Goal: Task Accomplishment & Management: Manage account settings

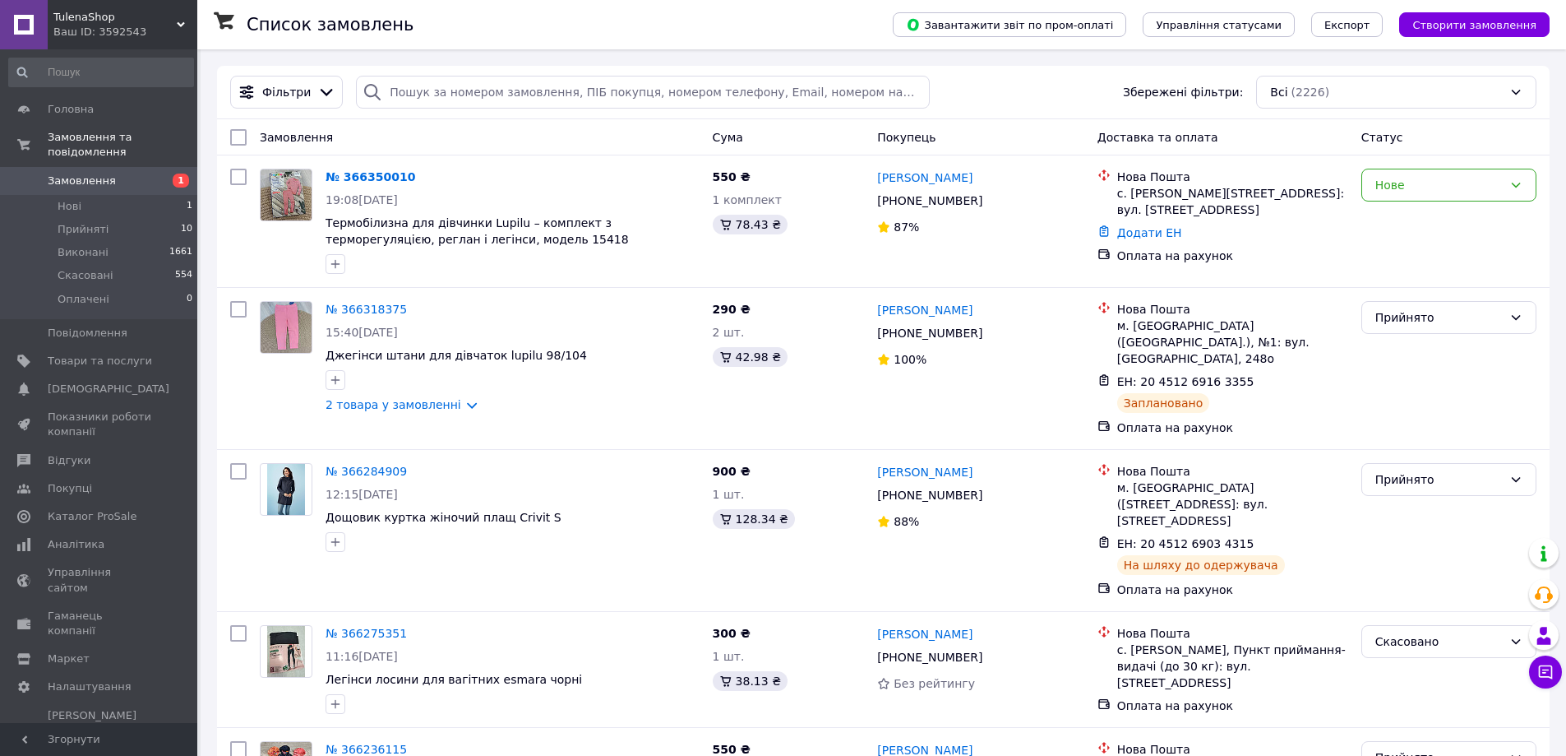
click at [361, 175] on link "№ 366350010" at bounding box center [371, 176] width 90 height 13
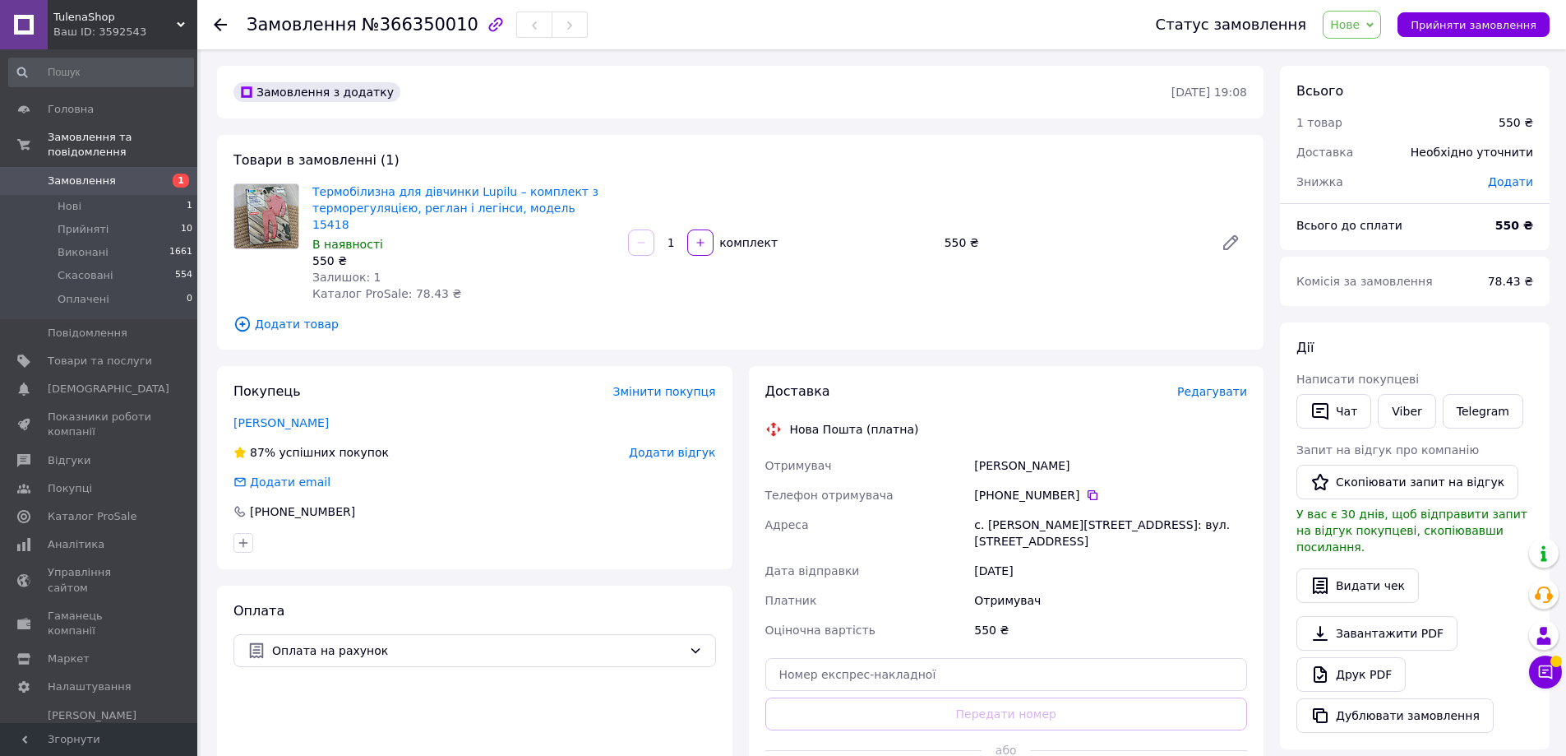
click at [1360, 27] on span "Нове" at bounding box center [1345, 24] width 30 height 13
click at [1367, 61] on li "Прийнято" at bounding box center [1362, 57] width 76 height 25
click at [1417, 418] on link "Viber" at bounding box center [1407, 411] width 58 height 35
click at [107, 354] on span "Товари та послуги" at bounding box center [100, 361] width 104 height 15
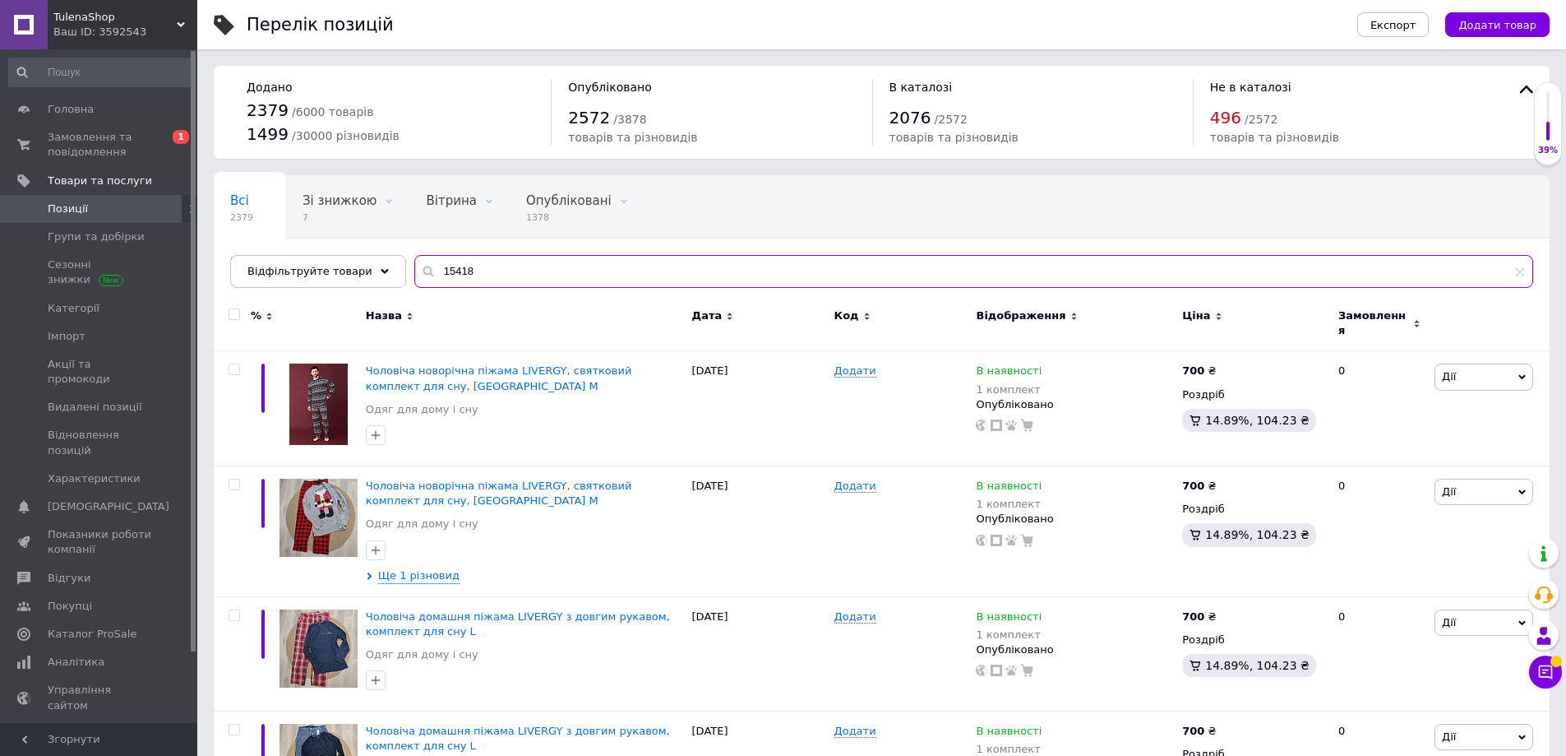
type input "15418"
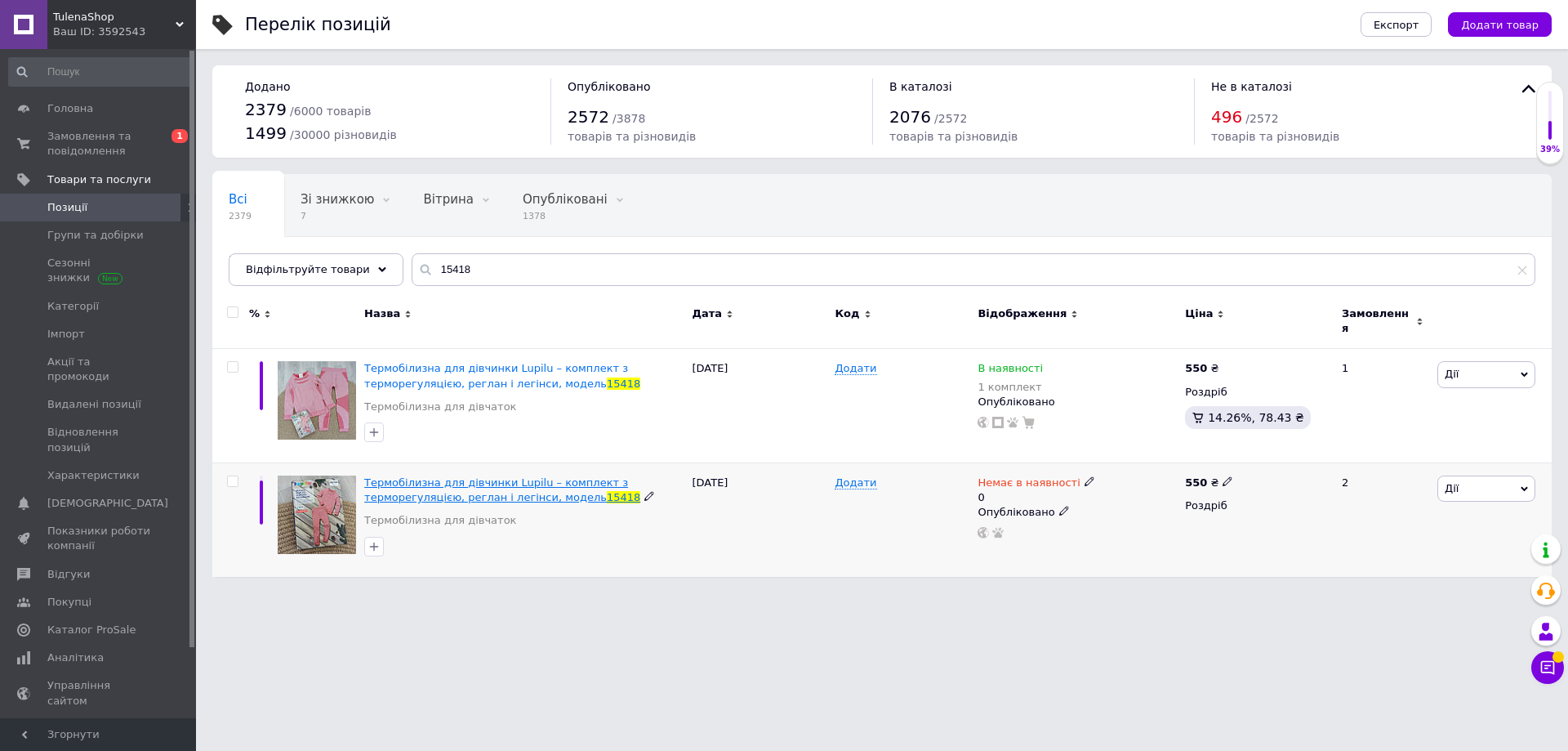
click at [426, 480] on span "Термобілизна для дівчинки Lupilu – комплект з терморегуляцією, реглан і легінси…" at bounding box center [497, 489] width 264 height 27
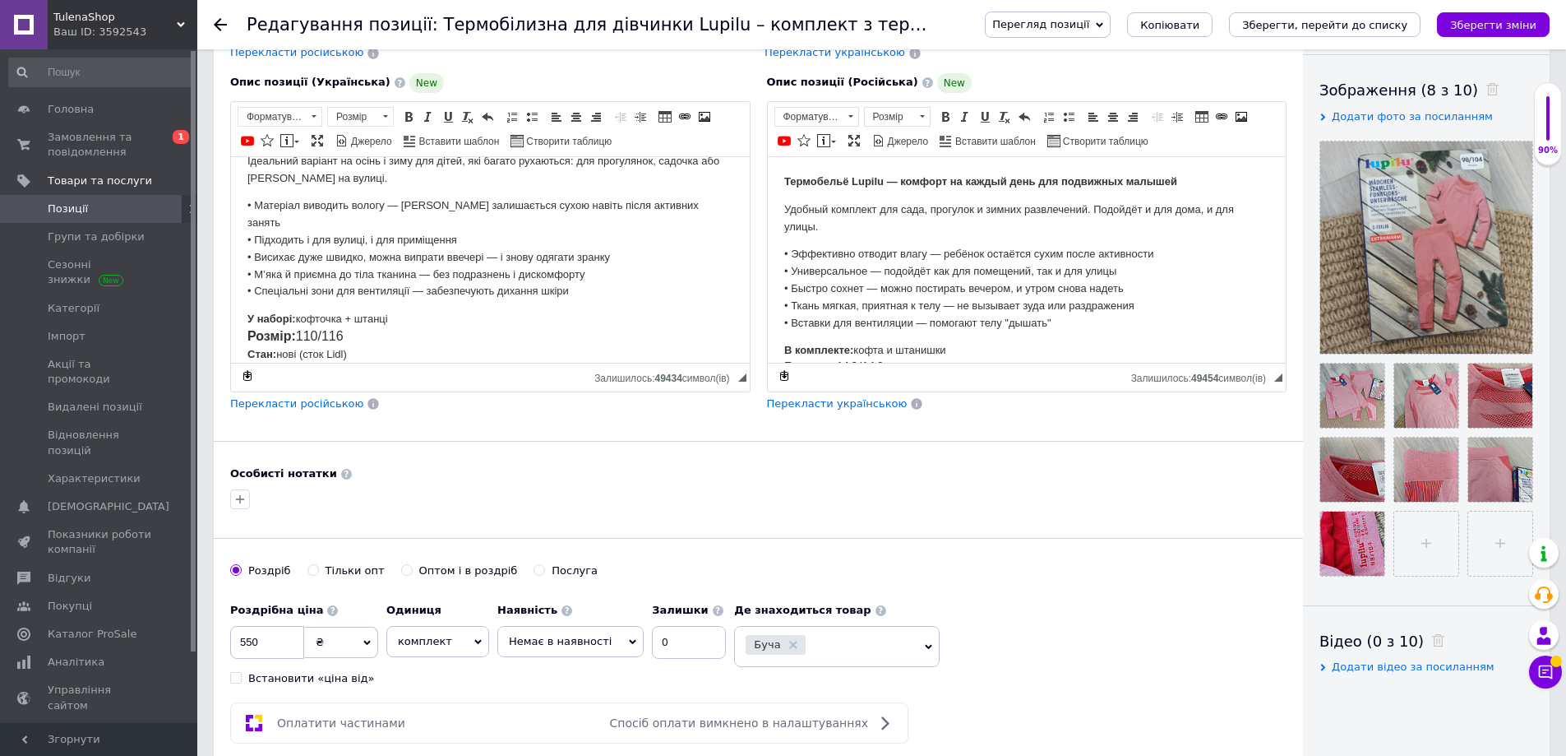
scroll to position [411, 0]
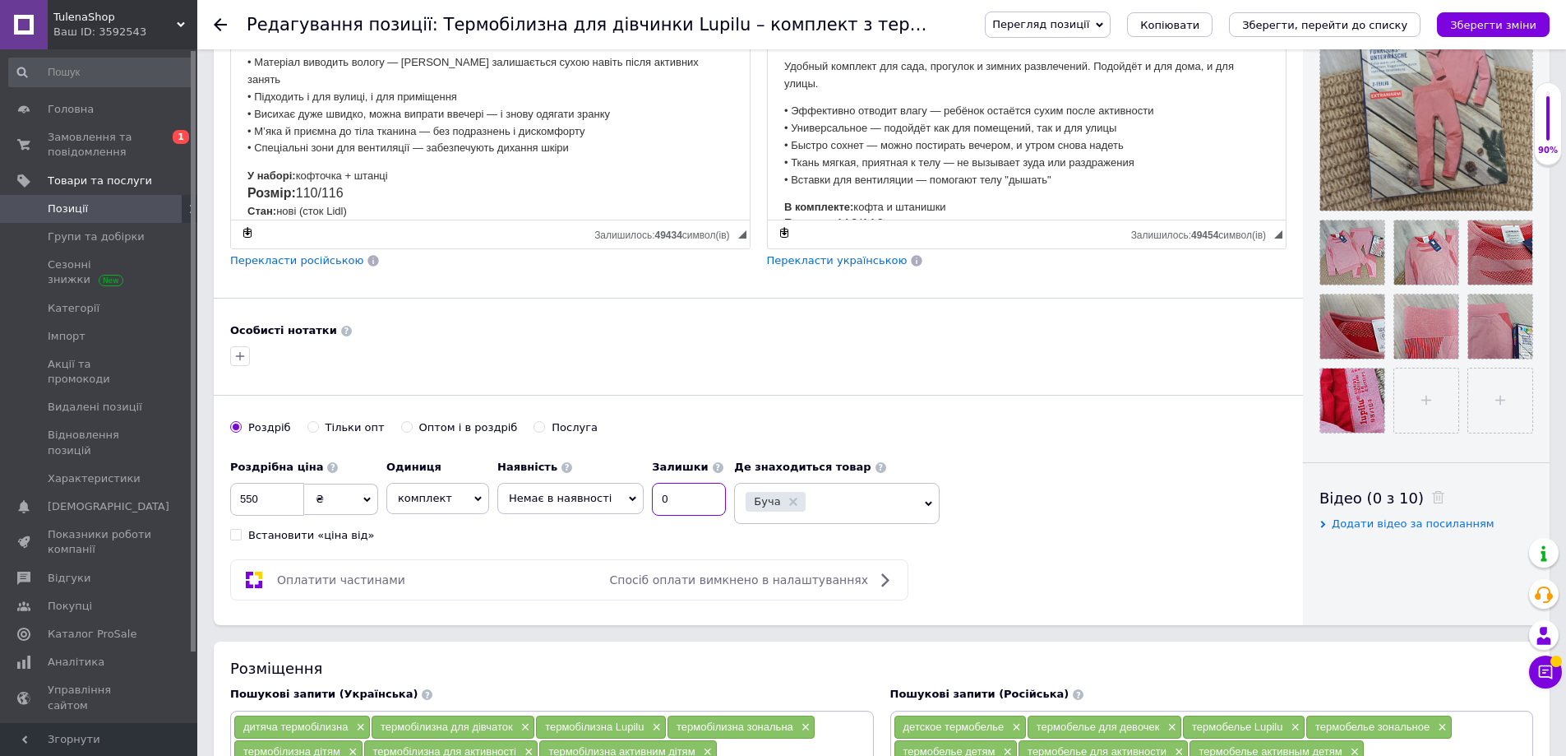
drag, startPoint x: 663, startPoint y: 499, endPoint x: 644, endPoint y: 498, distance: 18.9
click at [652, 498] on input "0" at bounding box center [689, 499] width 74 height 33
type input "1"
click at [629, 499] on icon at bounding box center [632, 498] width 7 height 7
click at [509, 534] on li "В наявності" at bounding box center [570, 531] width 145 height 23
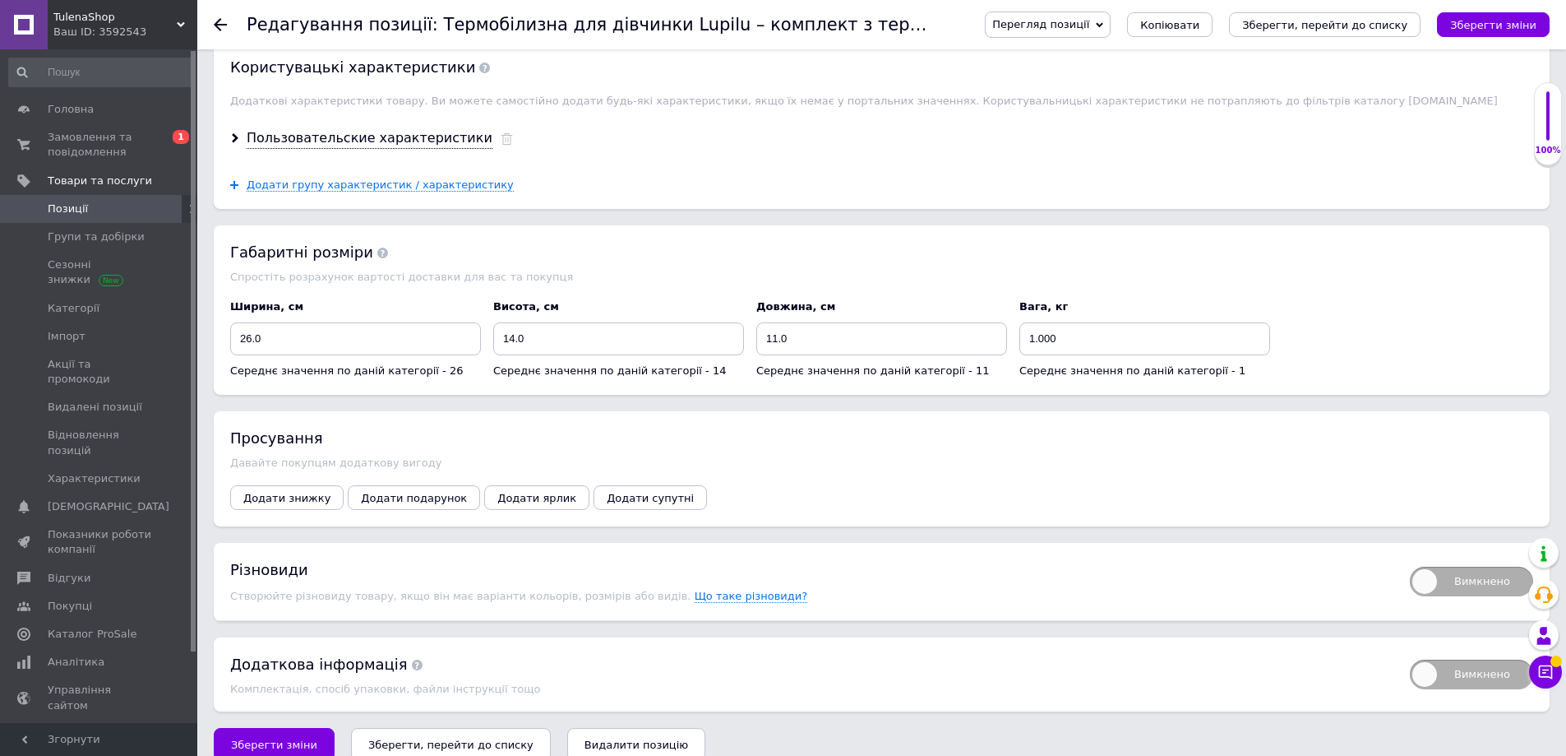
scroll to position [1637, 0]
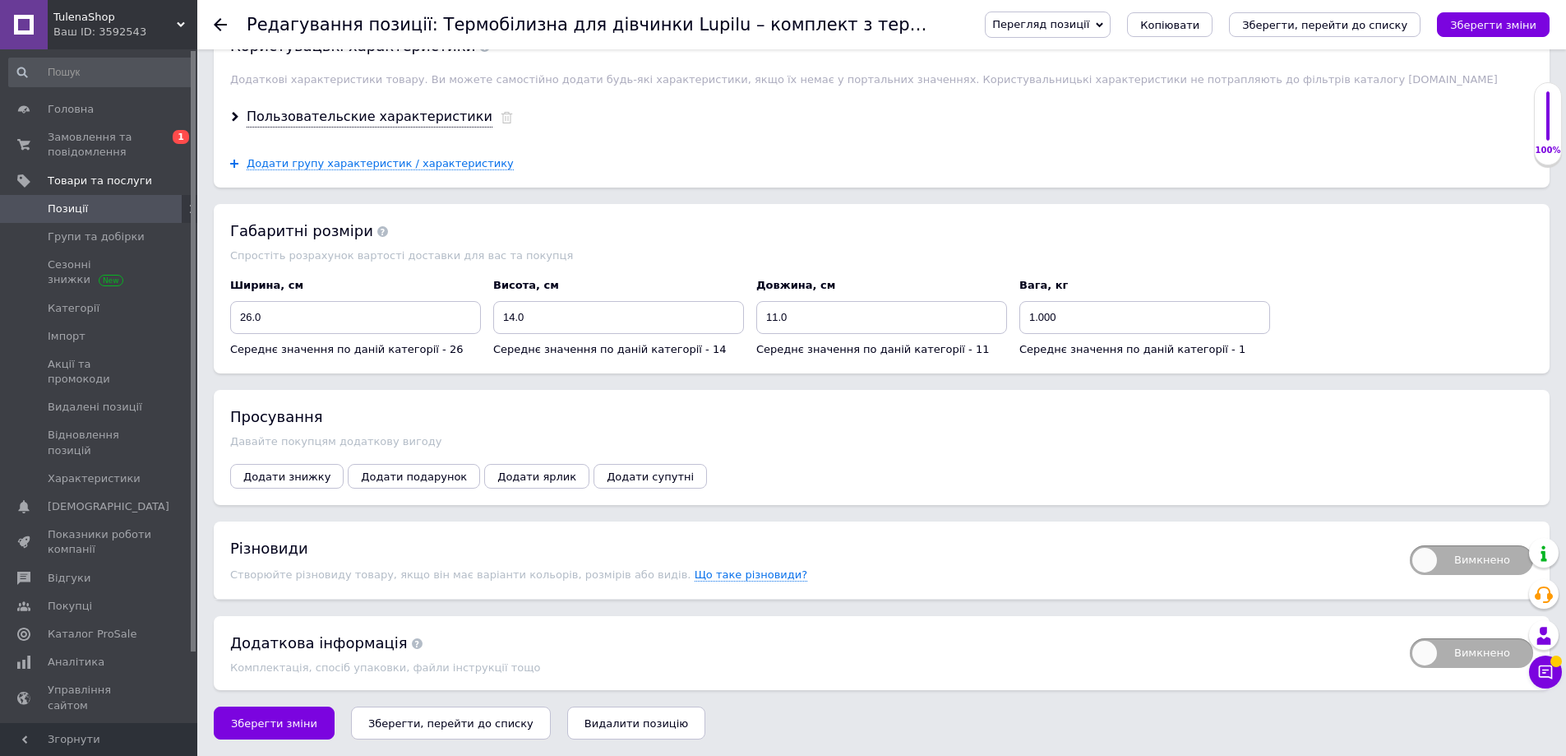
click at [447, 733] on button "Зберегти, перейти до списку" at bounding box center [451, 722] width 200 height 33
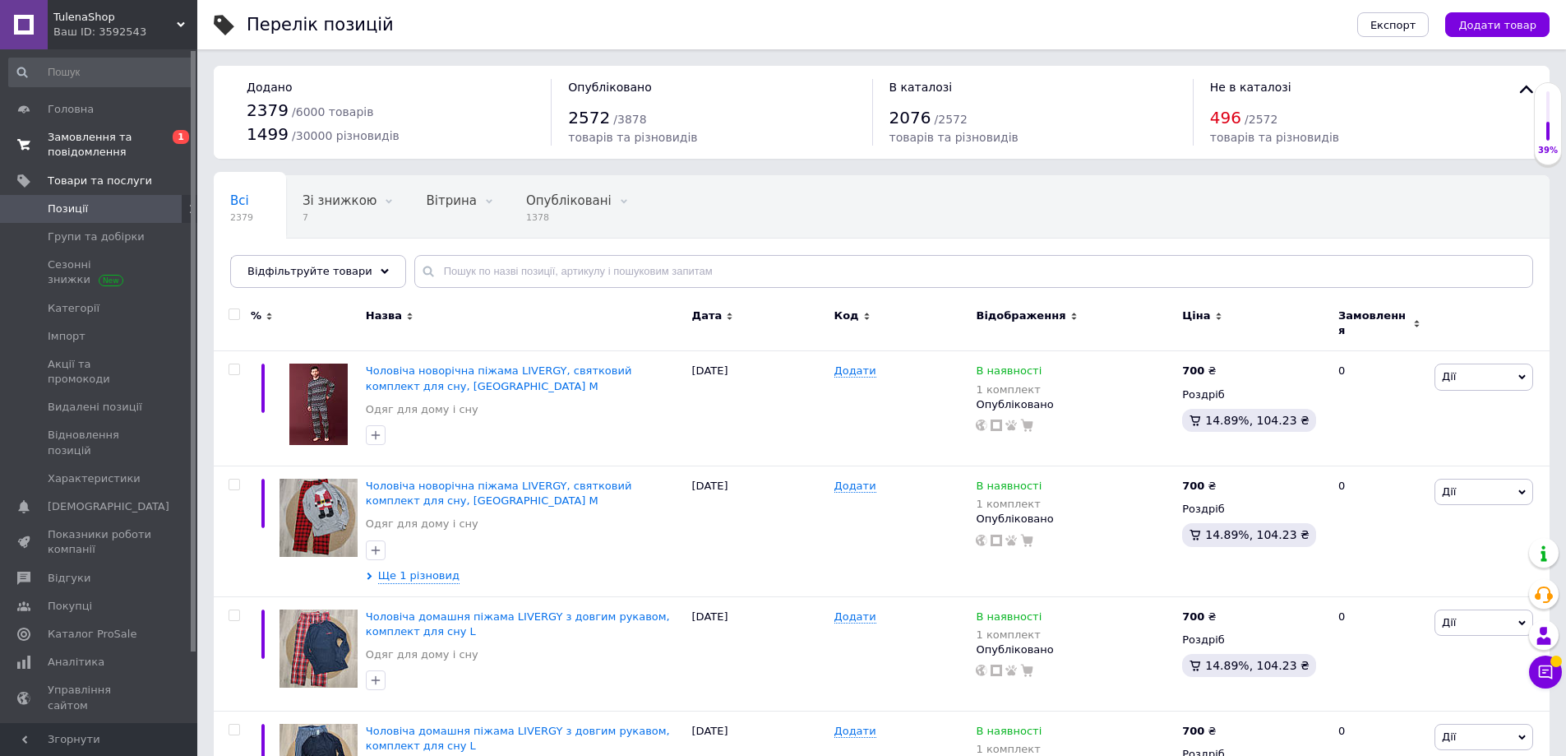
click at [99, 141] on span "Замовлення та повідомлення" at bounding box center [100, 145] width 104 height 30
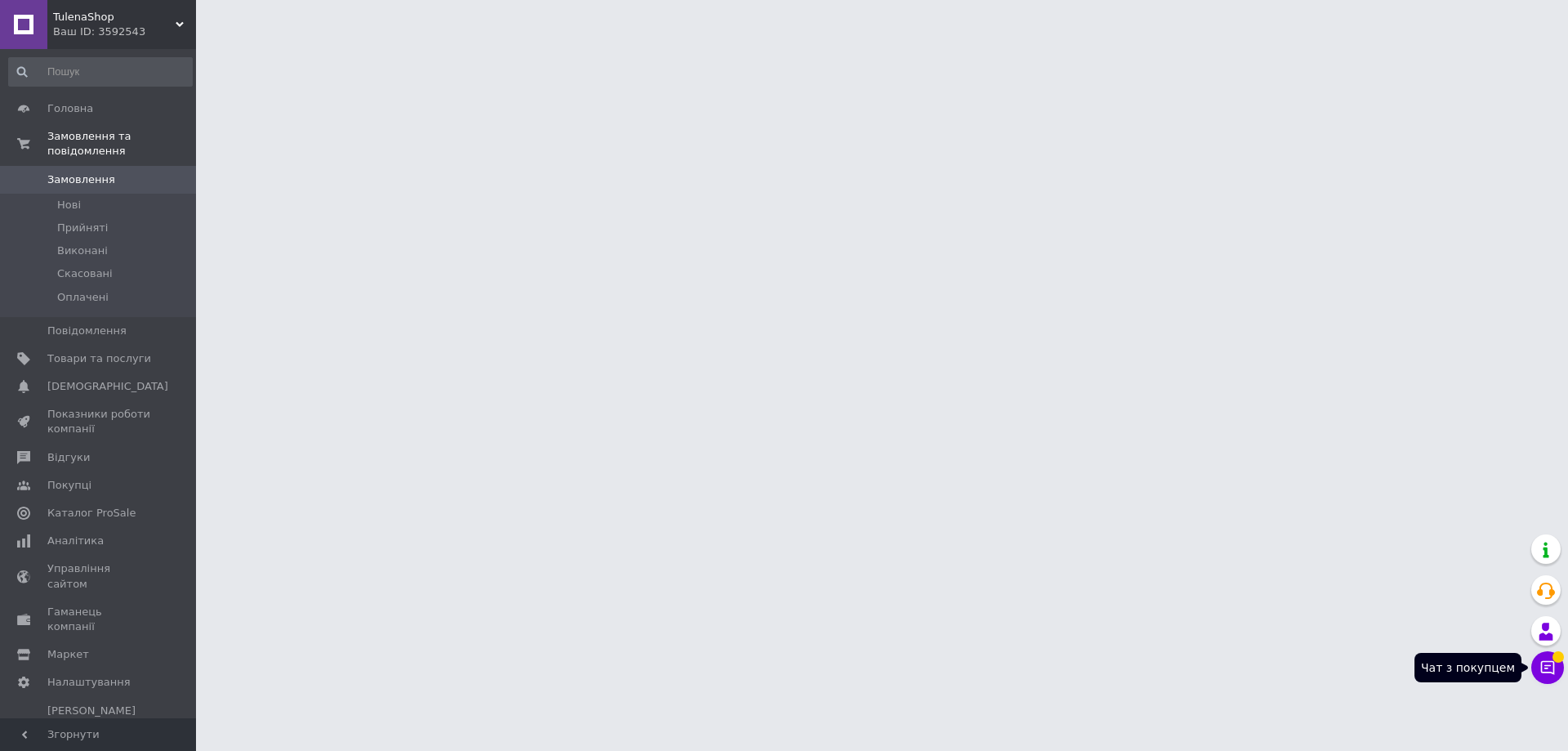
click at [1550, 665] on icon at bounding box center [1548, 668] width 14 height 14
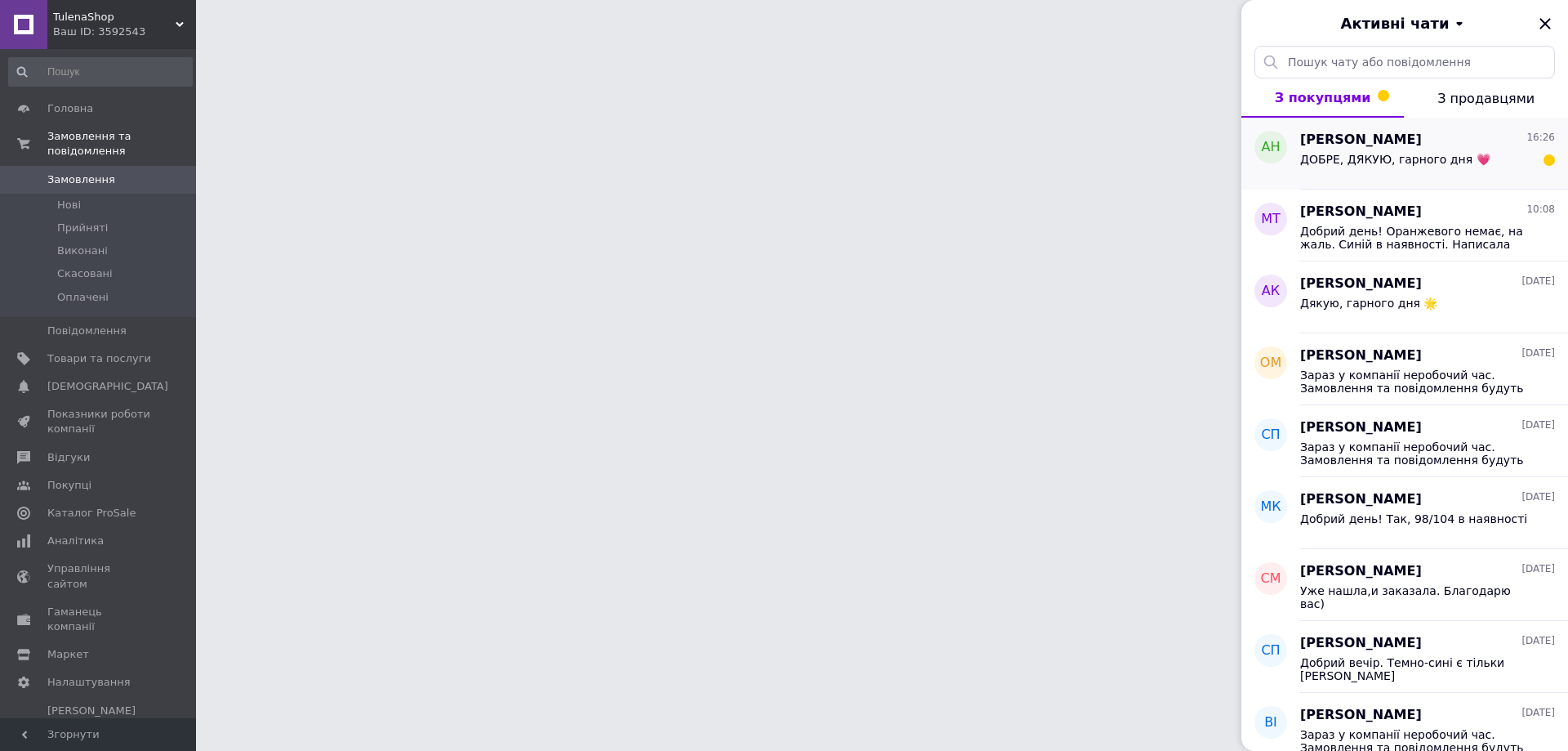
click at [1382, 163] on span "ДОБРЕ, ДЯКУЮ, гарного дня 💗" at bounding box center [1395, 159] width 191 height 13
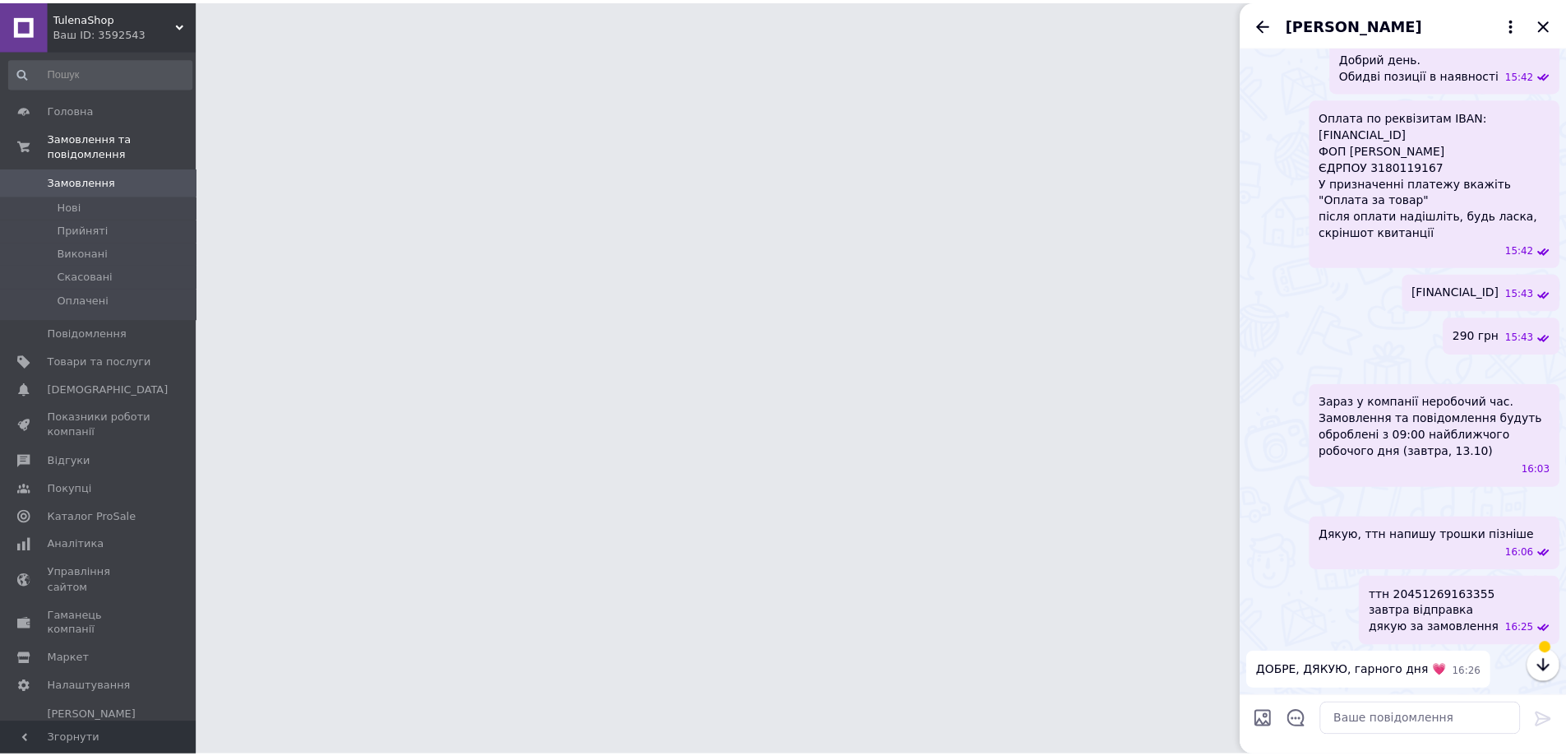
scroll to position [641, 0]
click at [1555, 676] on button "button" at bounding box center [1555, 666] width 33 height 33
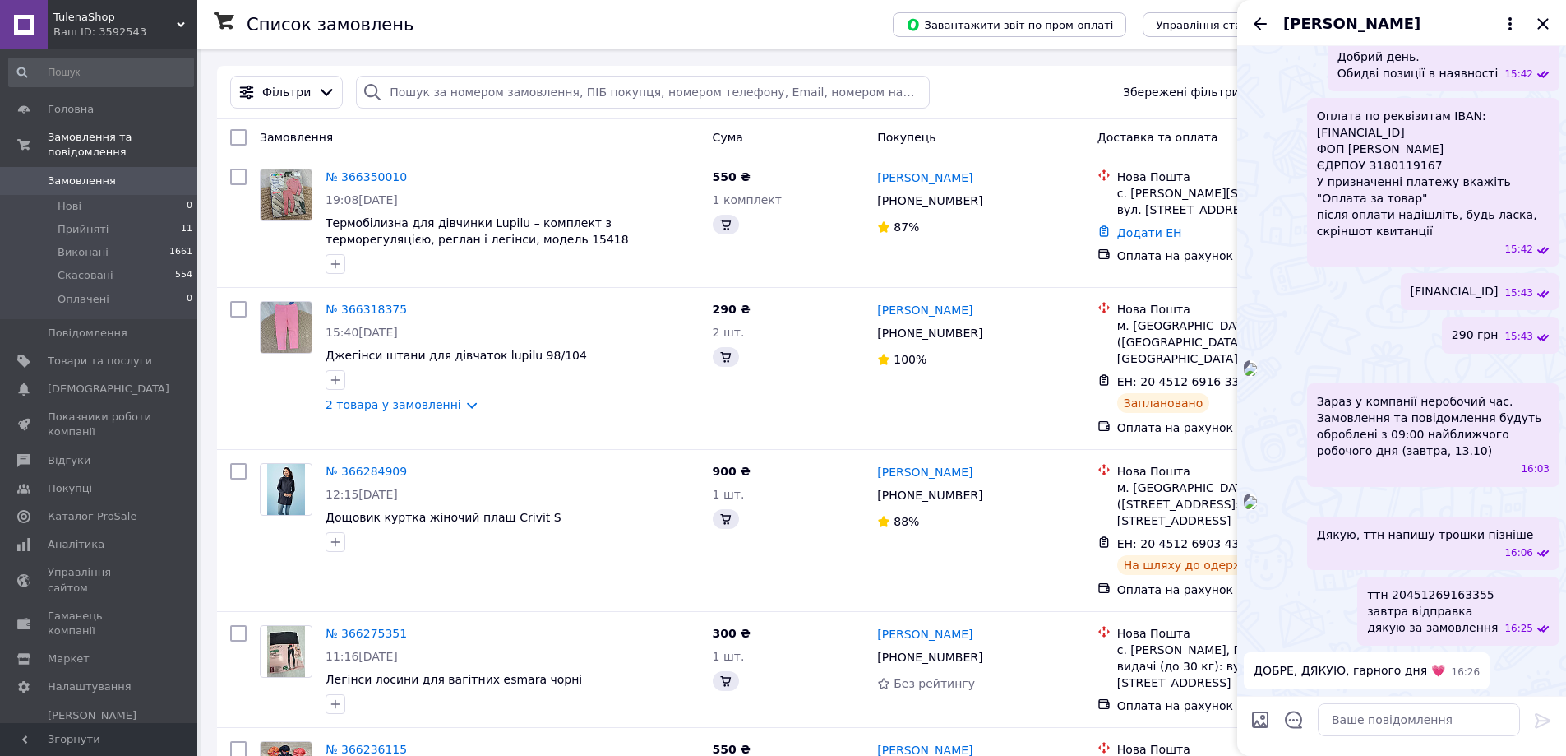
scroll to position [775, 0]
click at [1540, 27] on icon "Закрити" at bounding box center [1543, 23] width 11 height 11
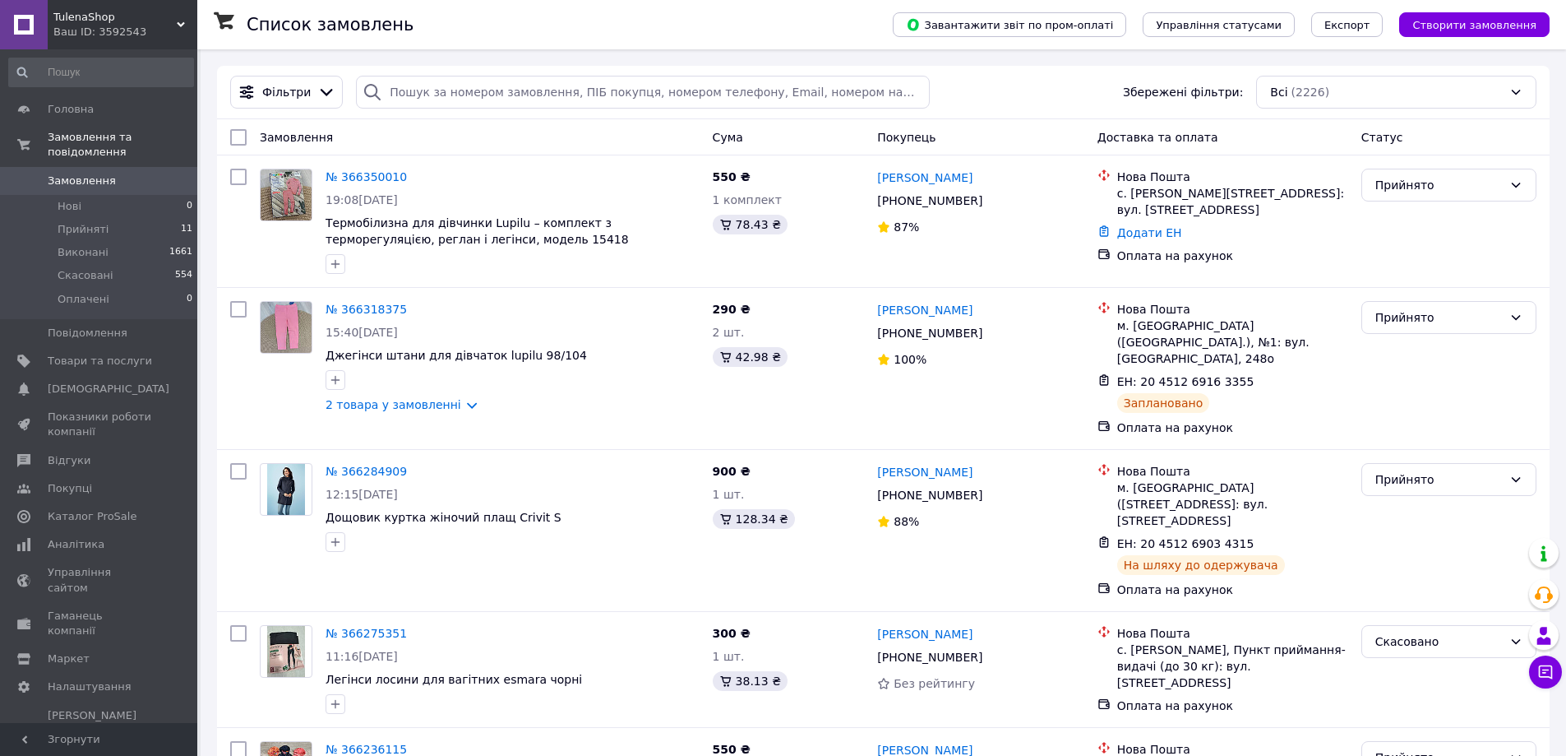
click at [70, 173] on span "Замовлення" at bounding box center [82, 180] width 68 height 15
click at [367, 179] on link "№ 366350010" at bounding box center [366, 176] width 81 height 13
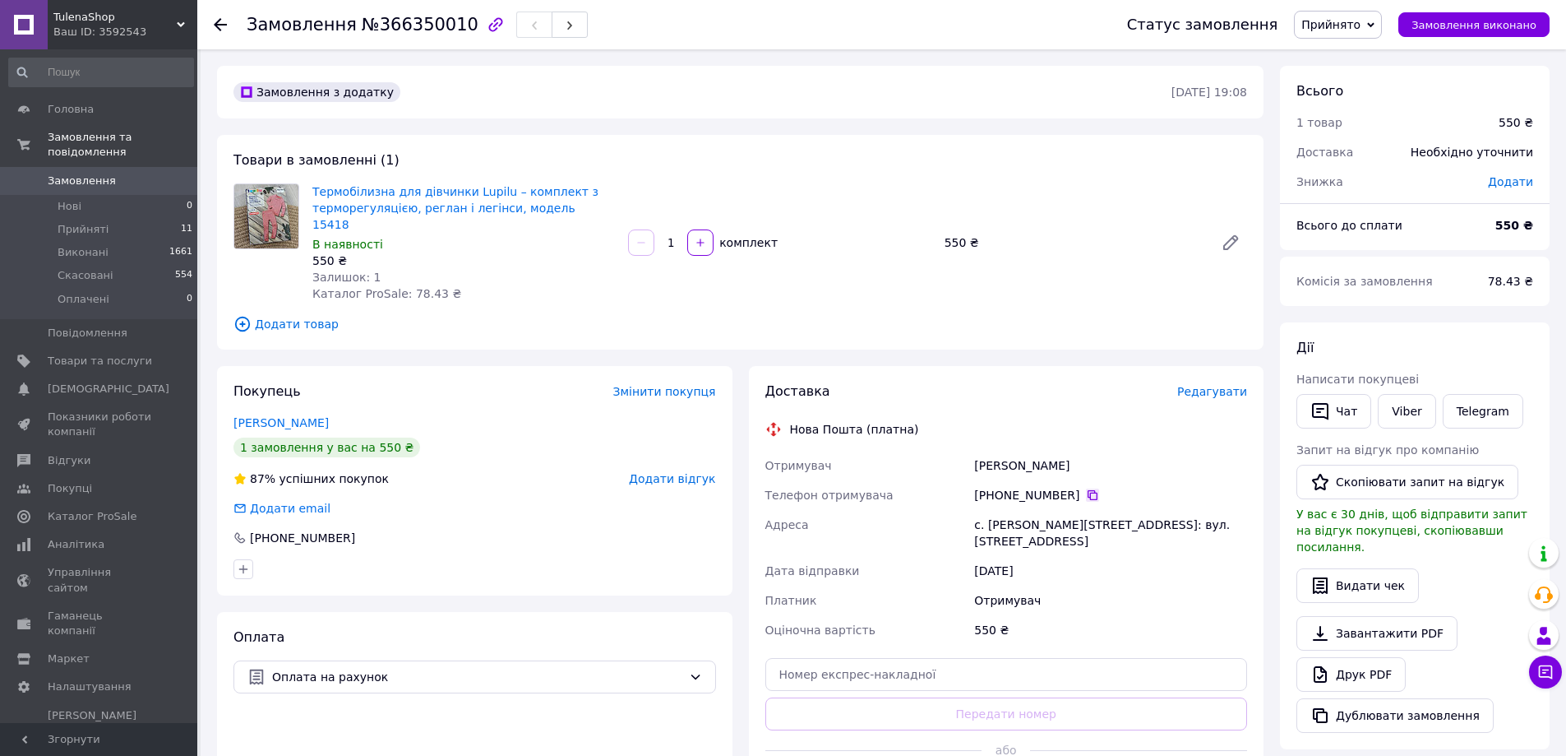
click at [1086, 488] on icon at bounding box center [1092, 494] width 13 height 13
drag, startPoint x: 1088, startPoint y: 450, endPoint x: 969, endPoint y: 437, distance: 119.9
click at [969, 451] on div "Отримувач Тимощук Світлана Телефон отримувача +380 96 702 59 16   Адреса с. Мед…" at bounding box center [1006, 548] width 489 height 194
copy div "Отримувач Тимощук Світлана"
drag, startPoint x: 987, startPoint y: 510, endPoint x: 1069, endPoint y: 508, distance: 82.2
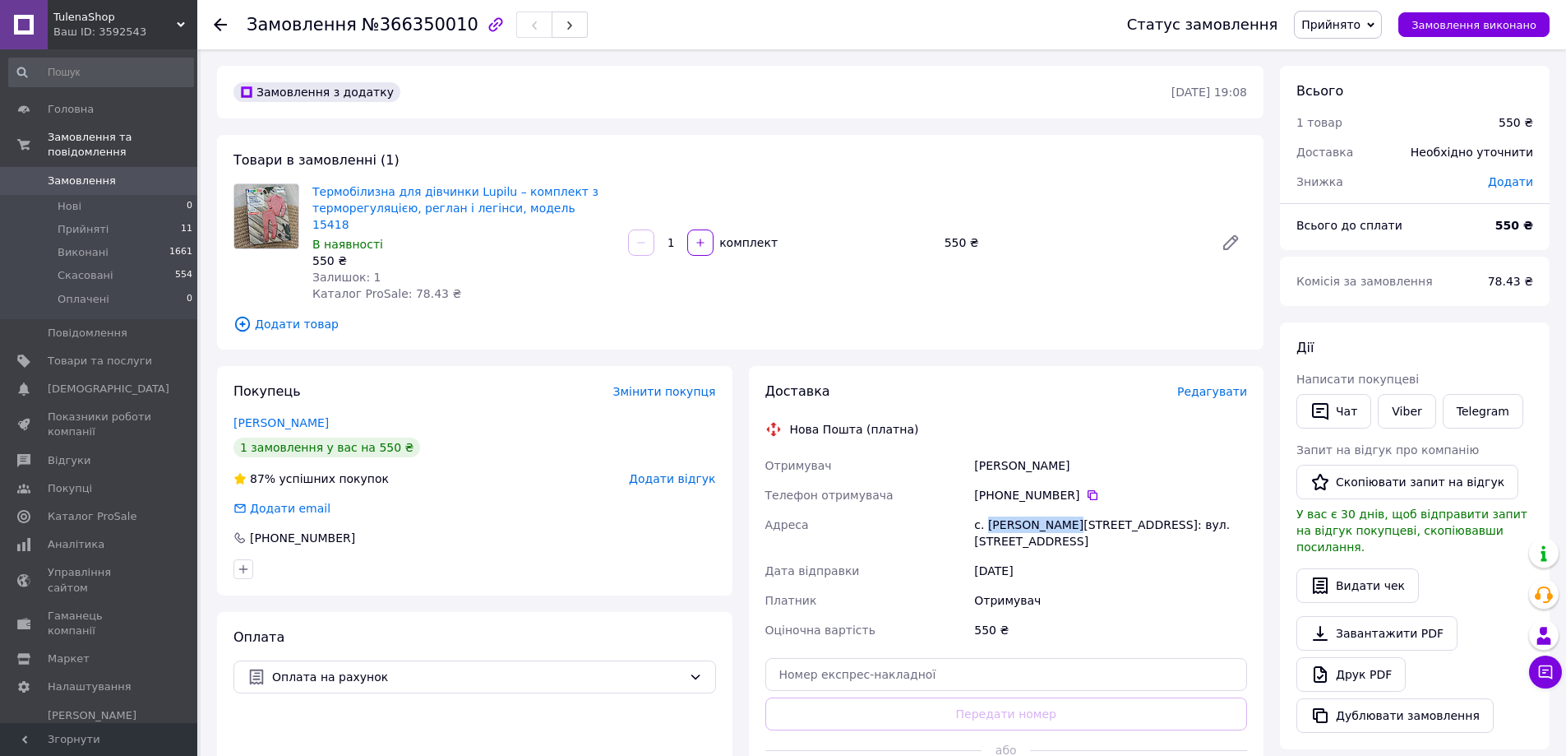
click at [1069, 510] on div "с. [PERSON_NAME][STREET_ADDRESS]: вул. [STREET_ADDRESS]" at bounding box center [1111, 533] width 280 height 46
copy div "Медвеже Вушко"
click at [918, 658] on input "text" at bounding box center [1006, 674] width 483 height 33
paste input "20451269236024"
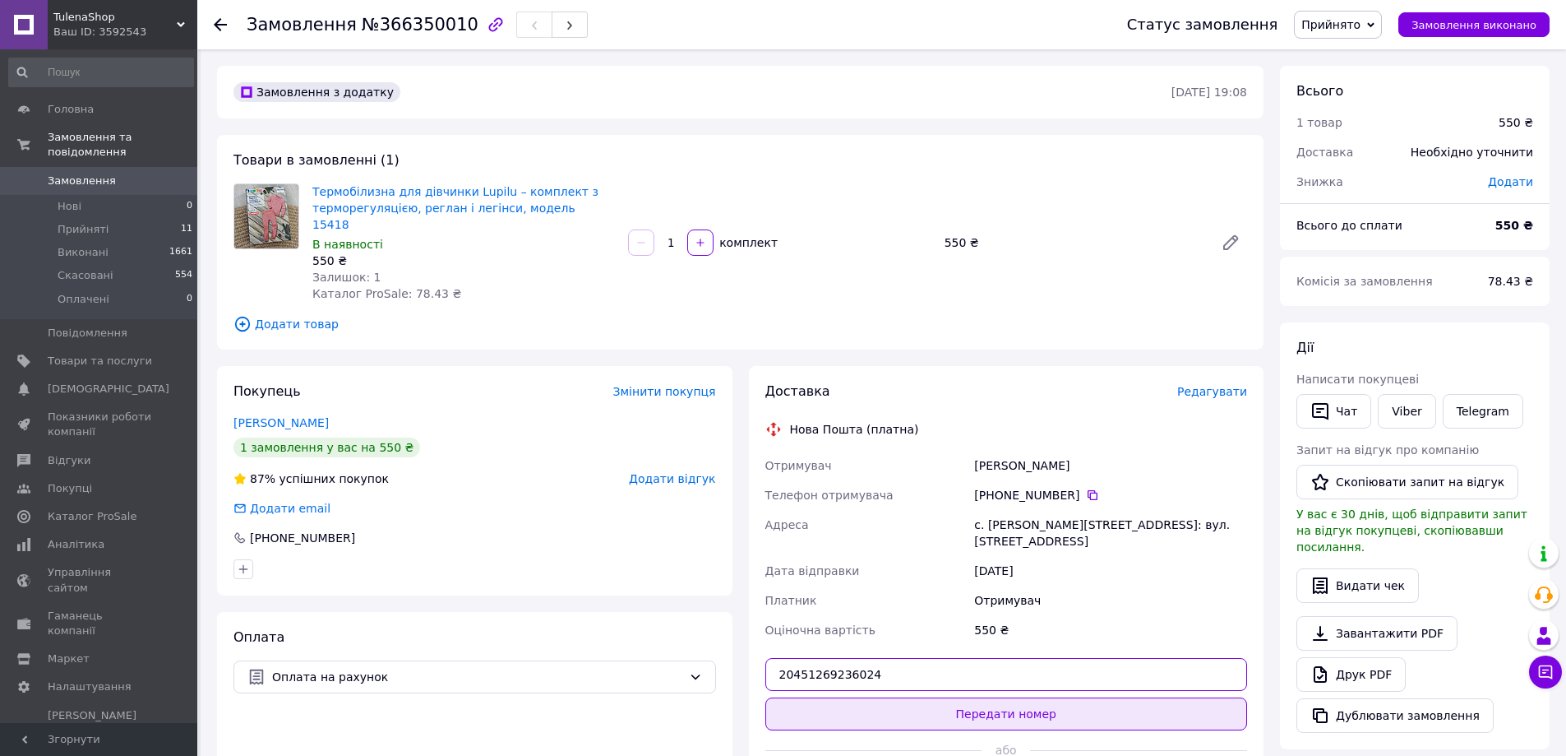
type input "20451269236024"
click at [950, 697] on button "Передати номер" at bounding box center [1006, 713] width 483 height 33
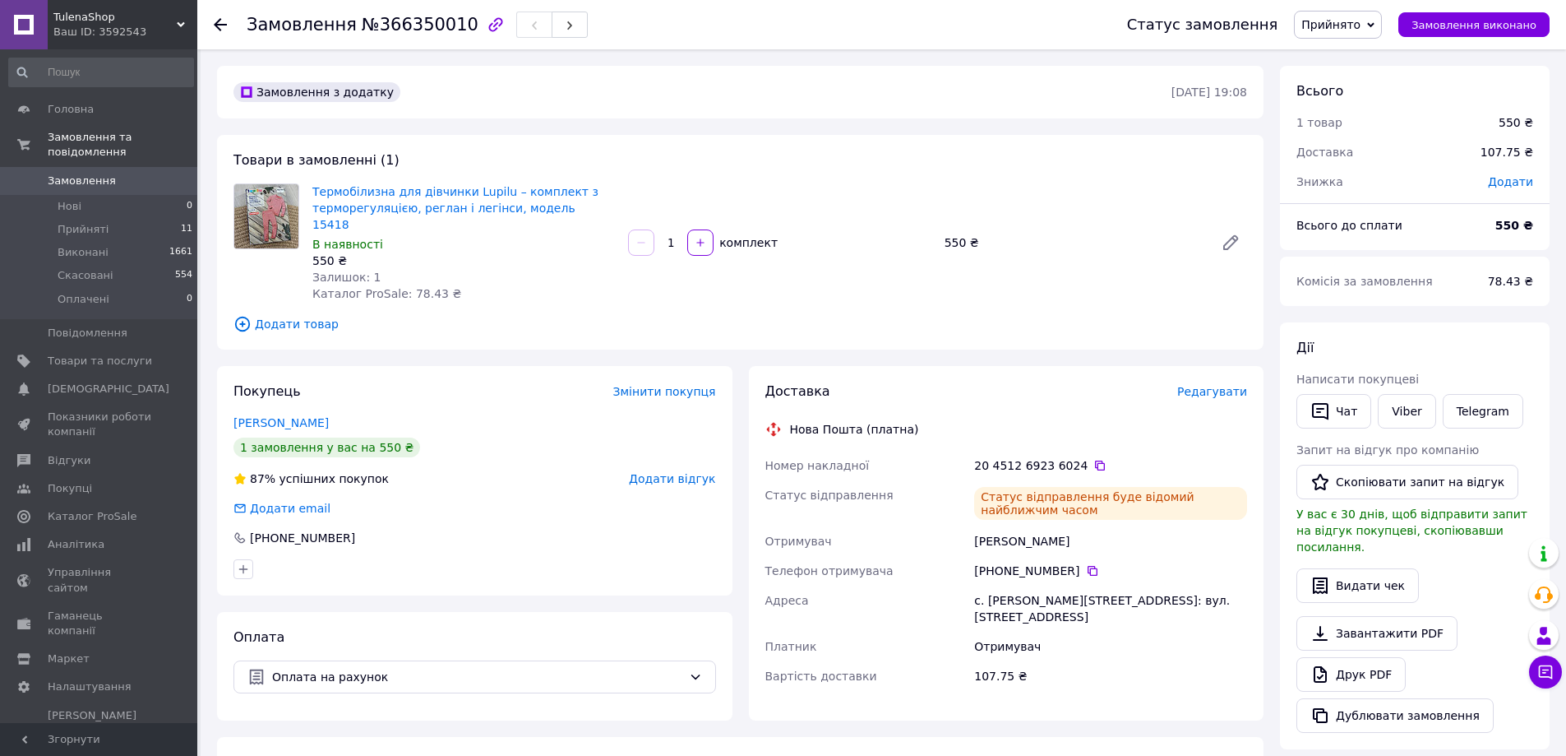
click at [73, 174] on link "Замовлення 0" at bounding box center [101, 181] width 202 height 28
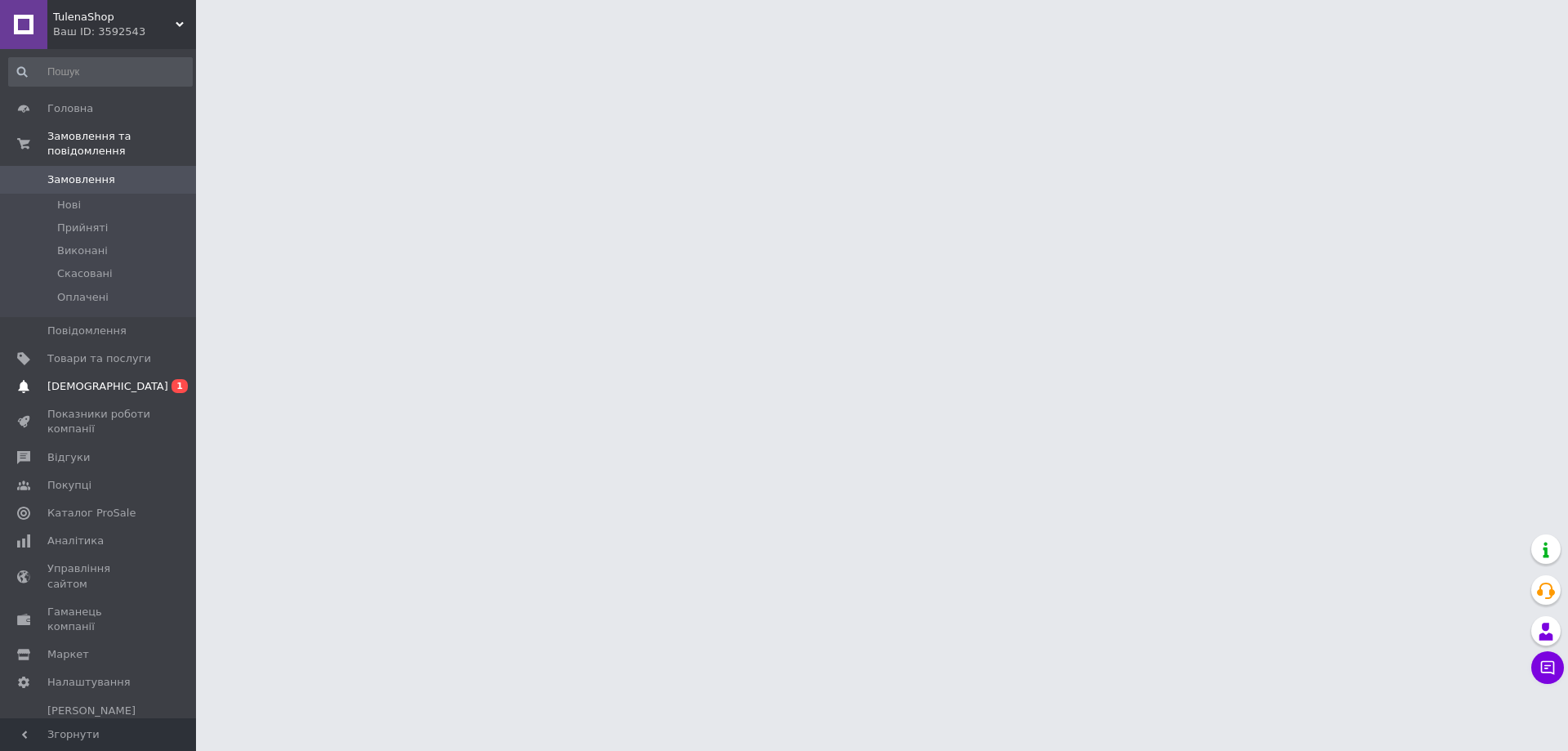
click at [84, 379] on span "[DEMOGRAPHIC_DATA]" at bounding box center [108, 386] width 121 height 15
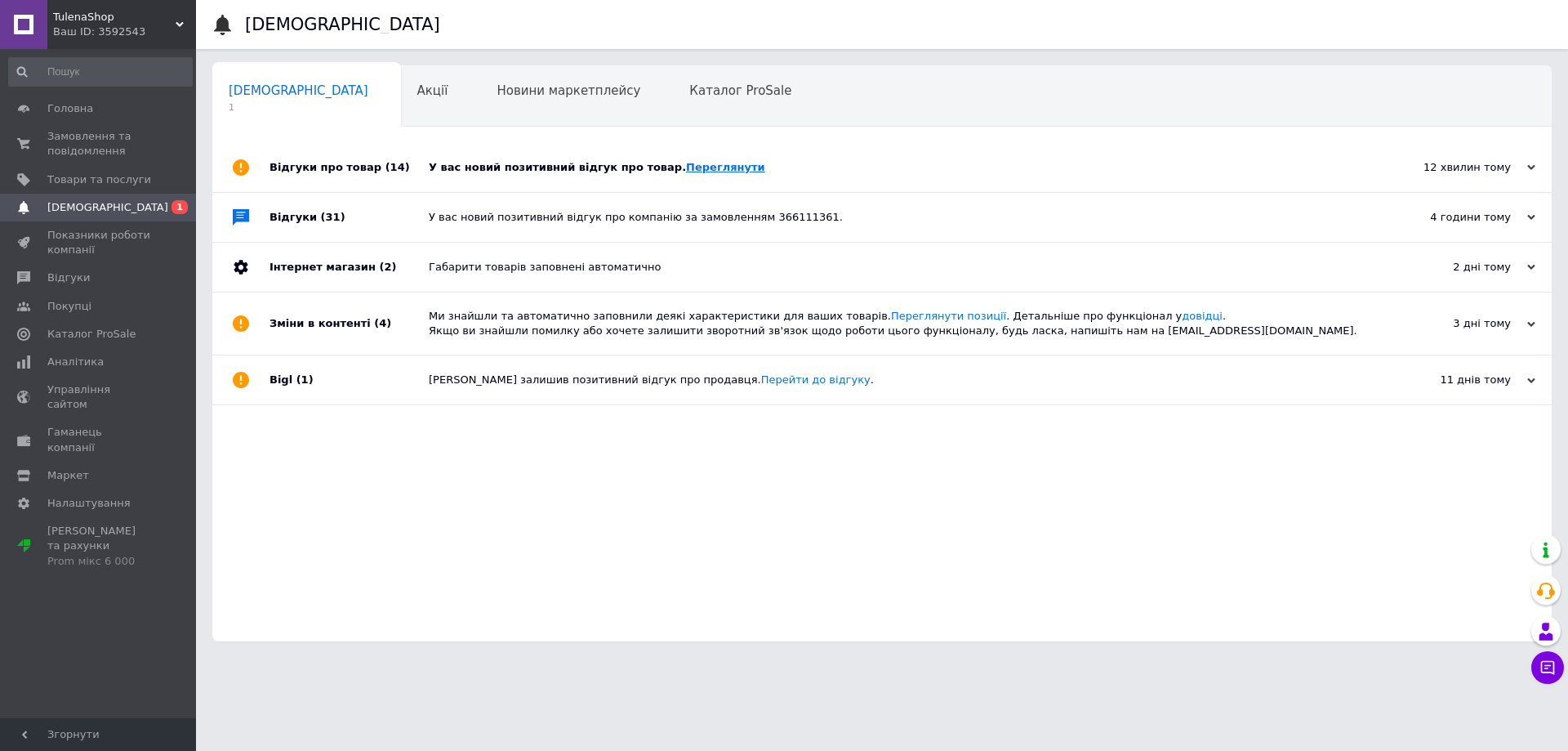
click at [686, 173] on link "Переглянути" at bounding box center [726, 167] width 79 height 12
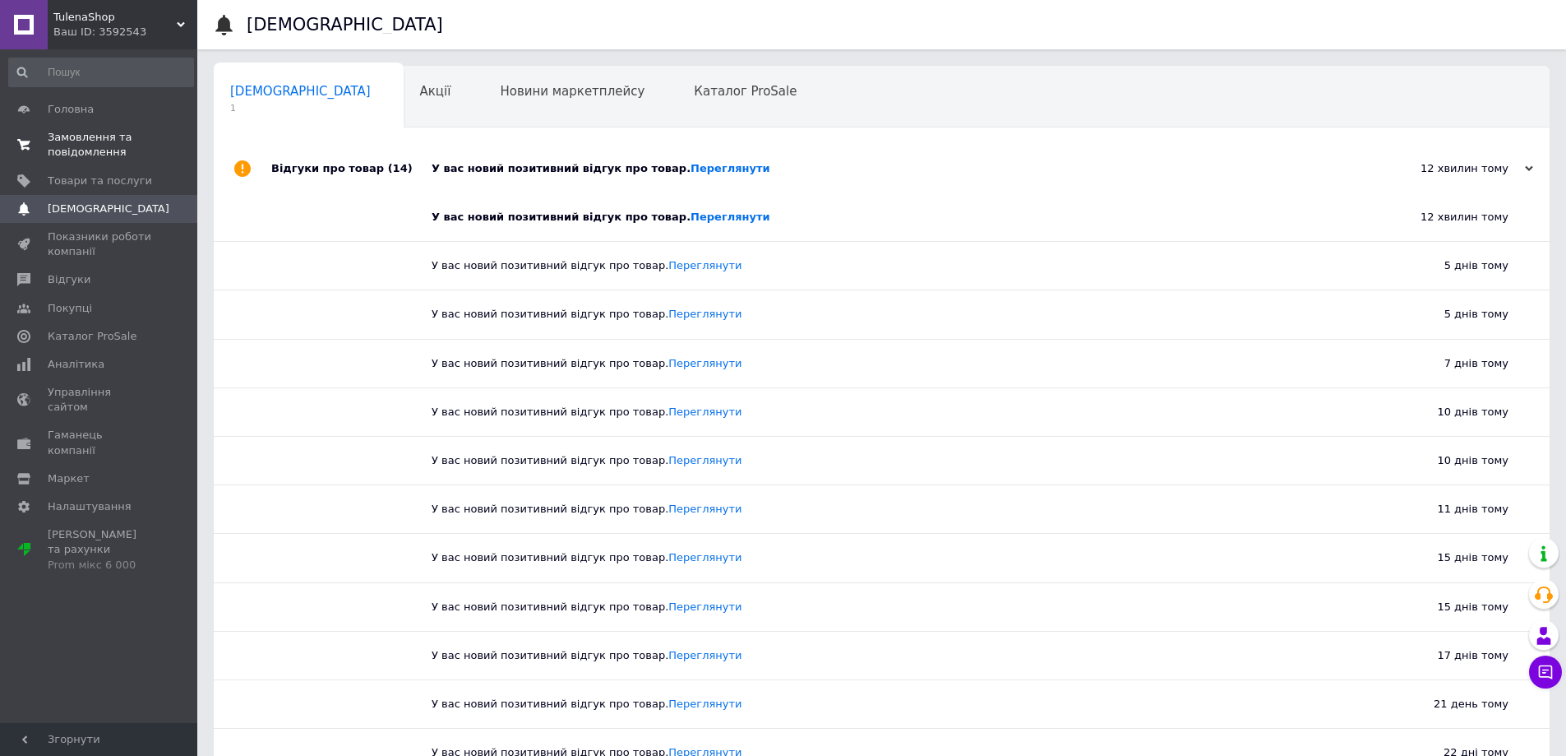
click at [71, 153] on span "Замовлення та повідомлення" at bounding box center [100, 145] width 104 height 30
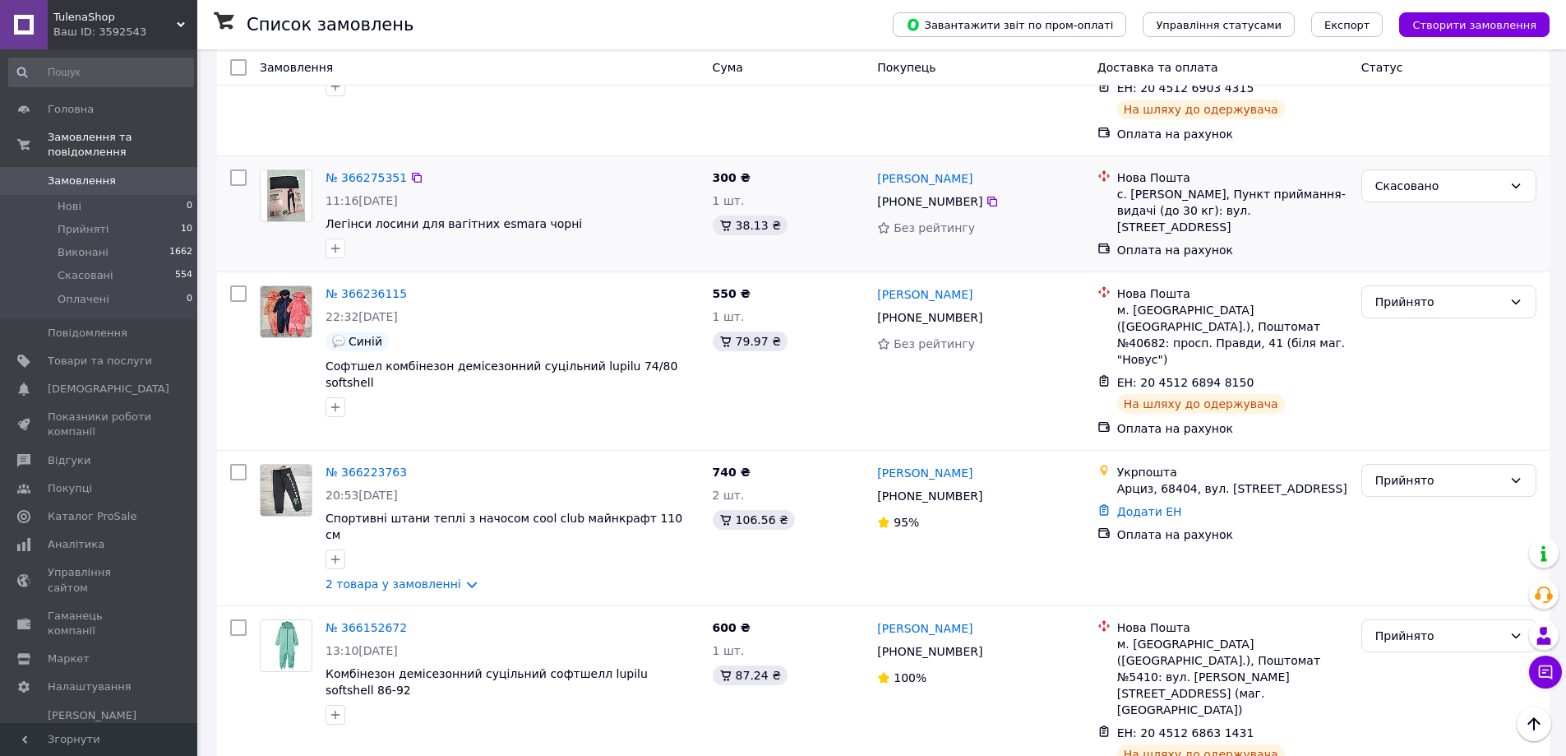
scroll to position [493, 0]
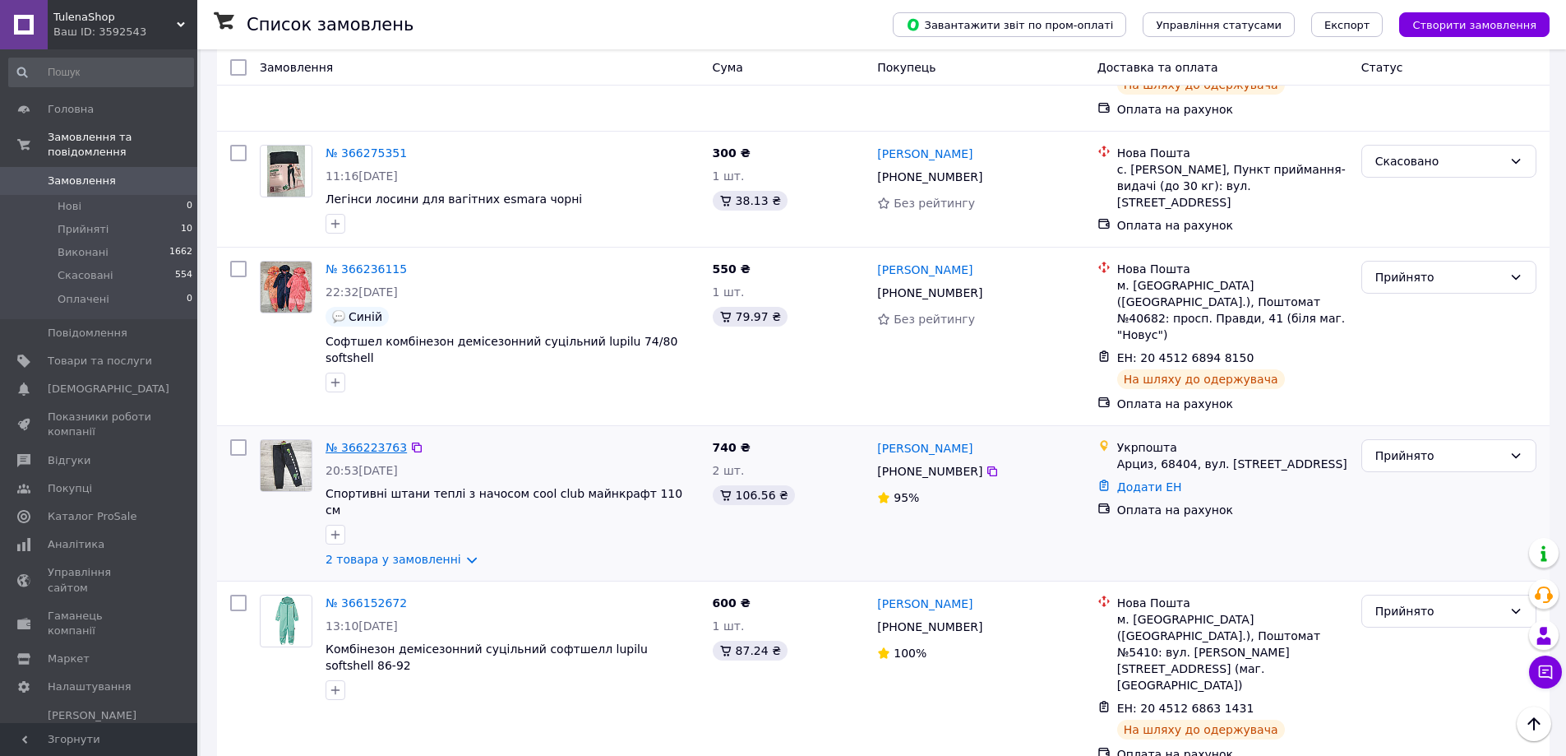
click at [368, 441] on link "№ 366223763" at bounding box center [366, 447] width 81 height 13
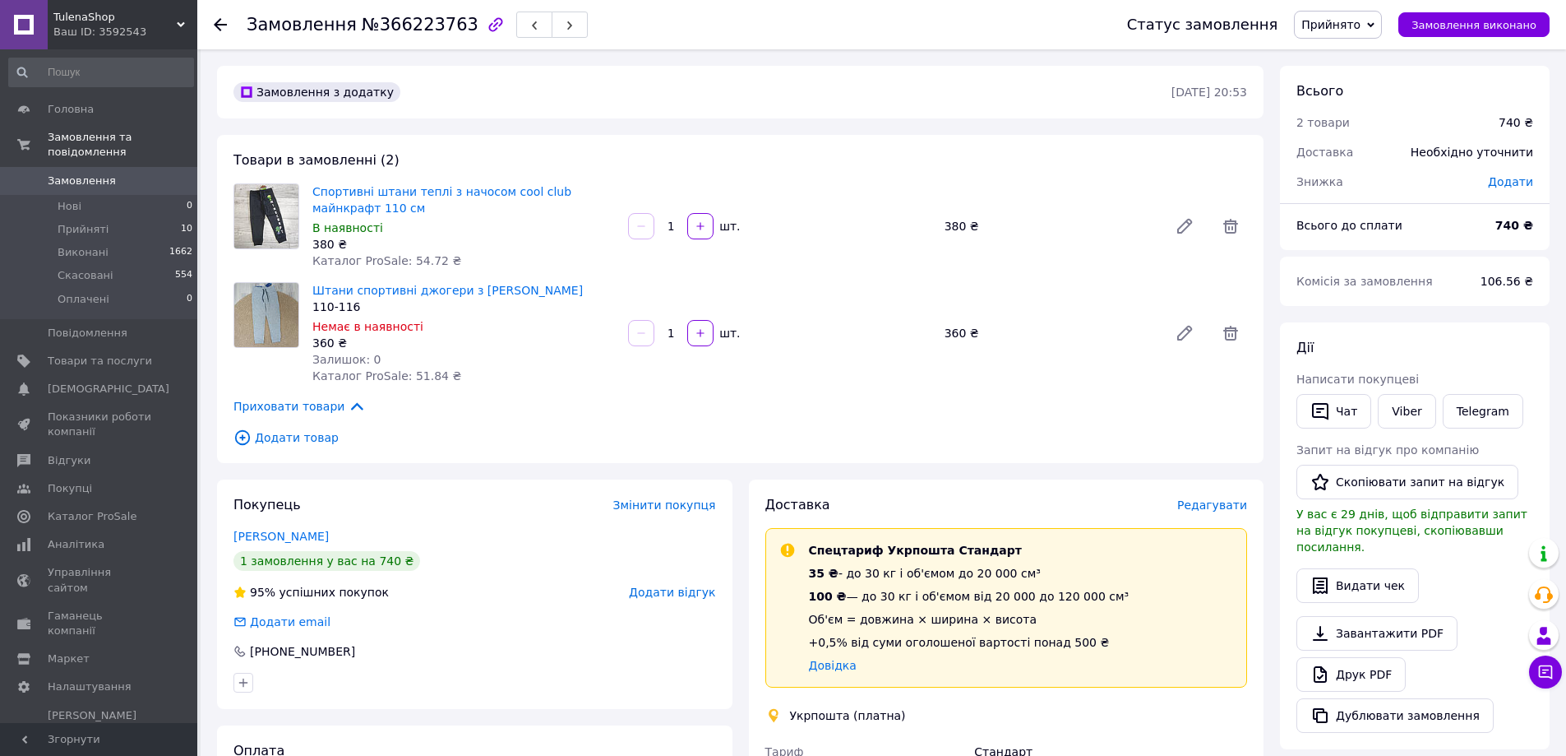
click at [62, 173] on span "Замовлення" at bounding box center [82, 180] width 68 height 15
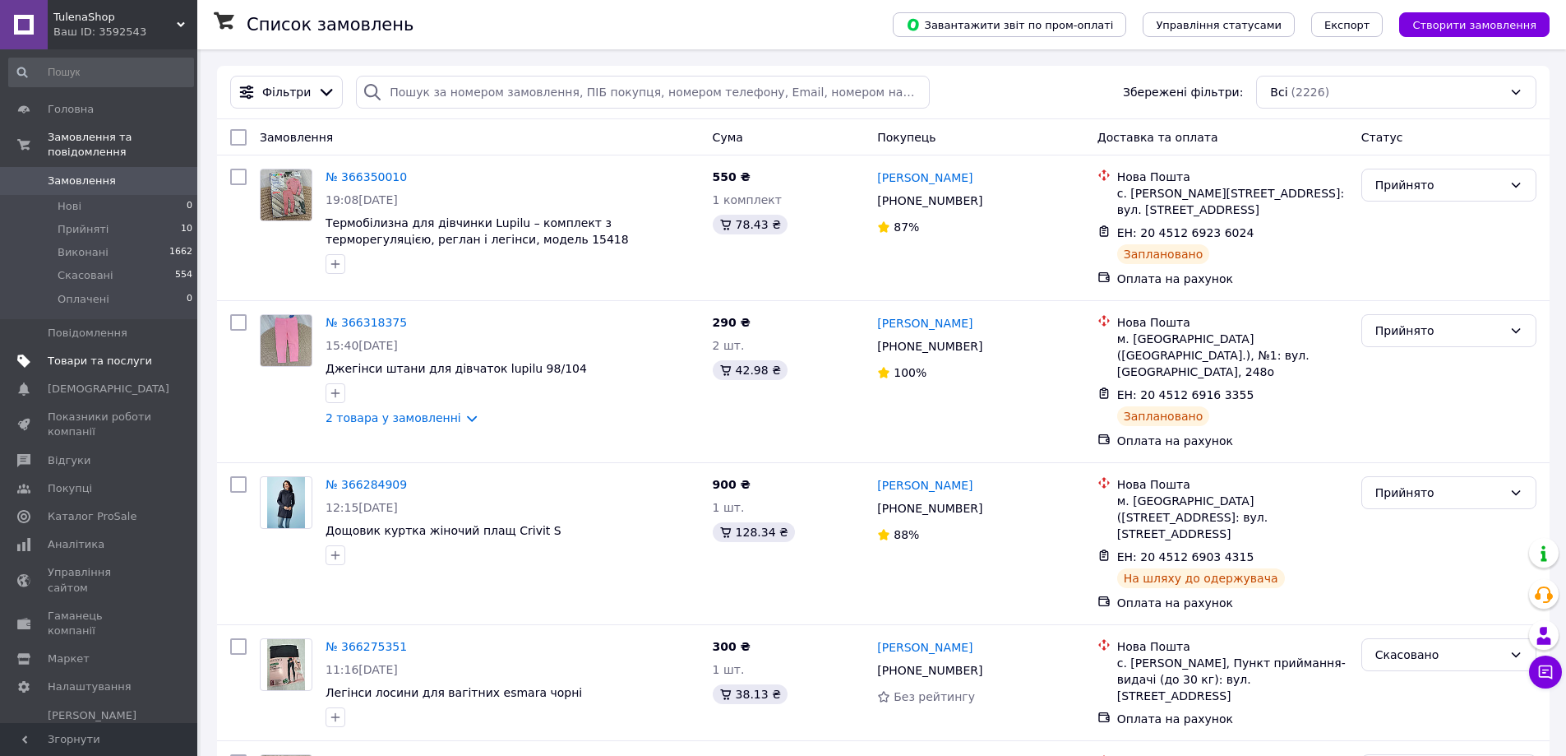
click at [90, 354] on span "Товари та послуги" at bounding box center [100, 361] width 104 height 15
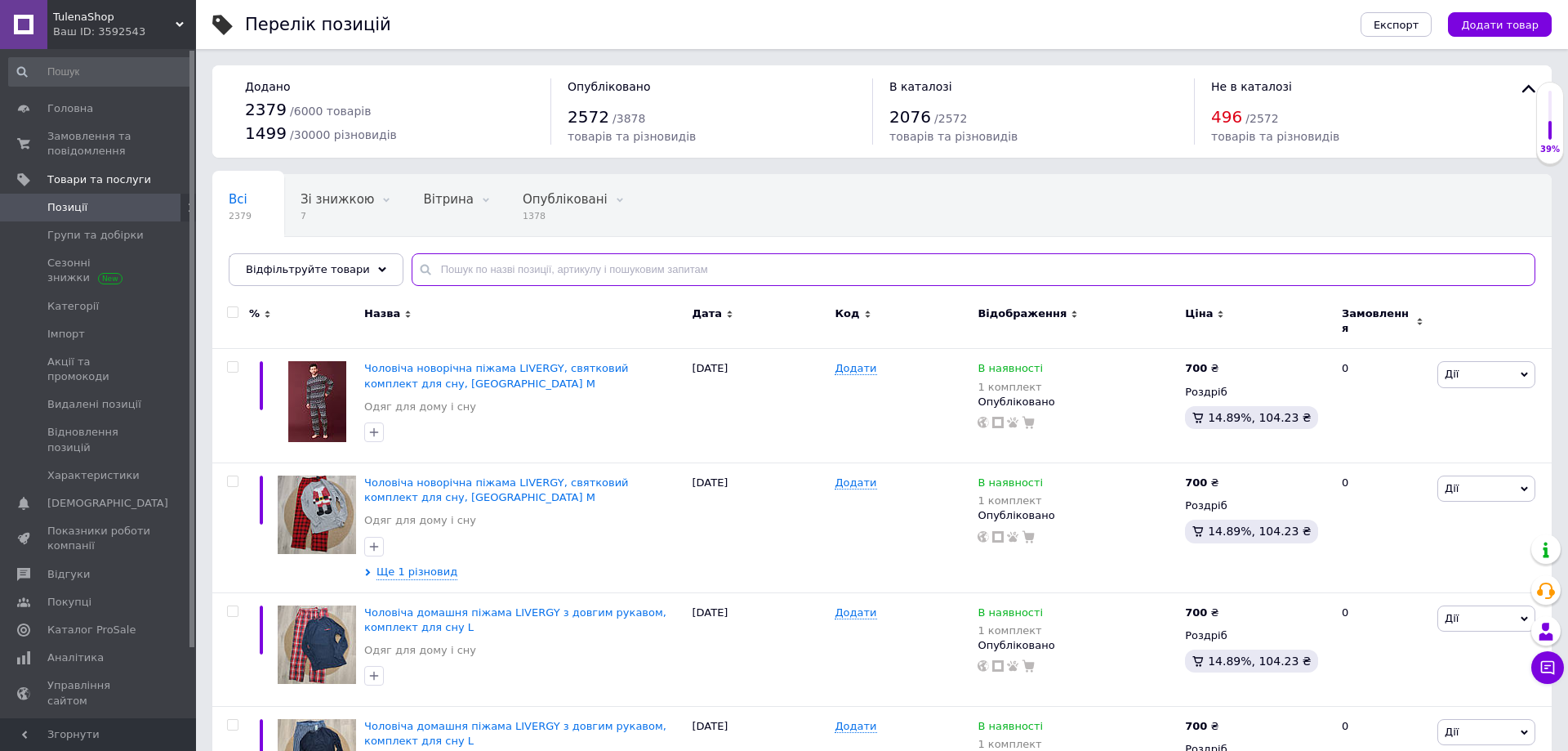
click at [470, 269] on input "text" at bounding box center [972, 269] width 1123 height 33
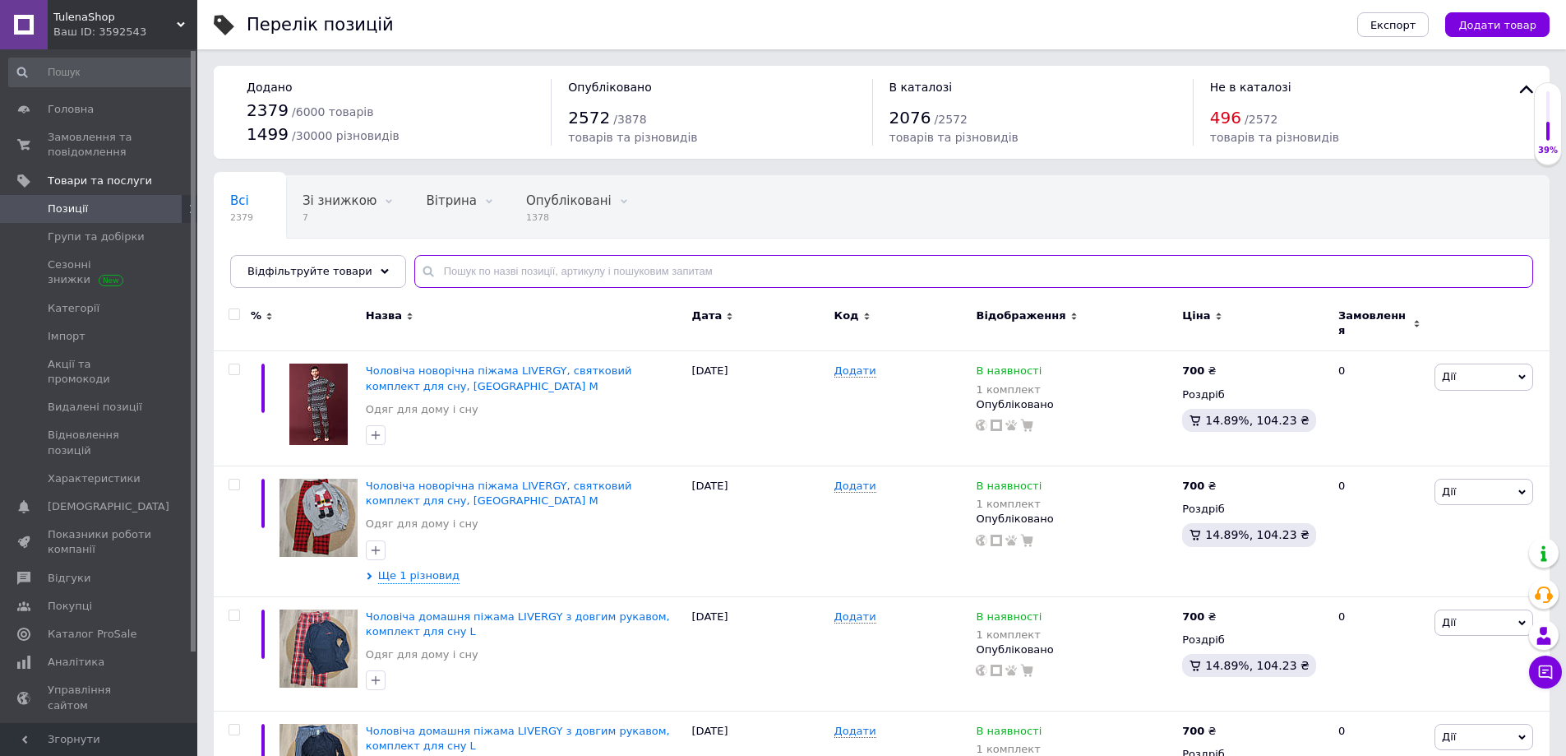
paste input "Термолонгслив с начесом термокофта термореглан esmara"
type input "Термолонгслив с начесом термокофта термореглан esmara"
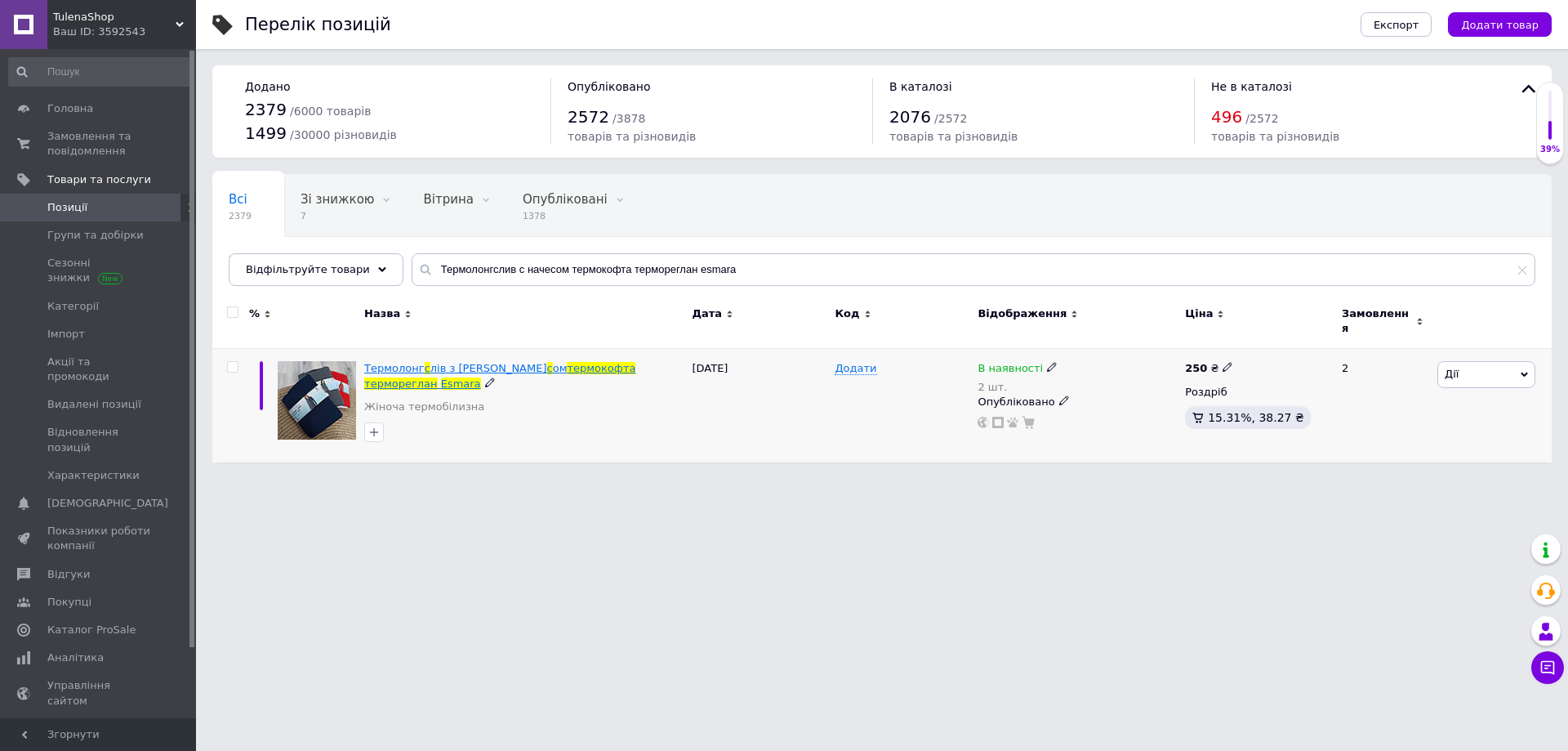
click at [437, 377] on span "термореглан" at bounding box center [400, 383] width 72 height 12
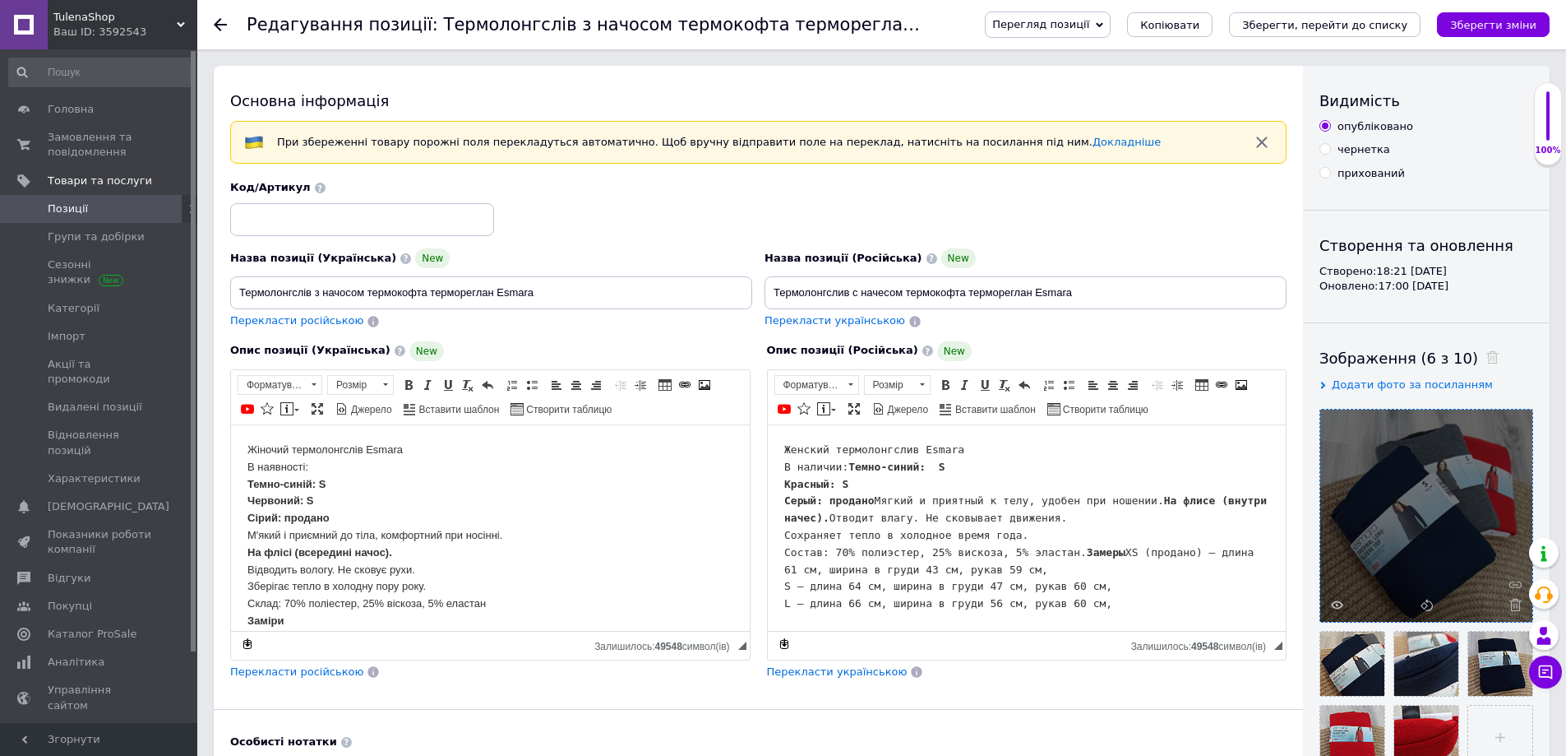
click at [1518, 604] on icon at bounding box center [1516, 605] width 12 height 12
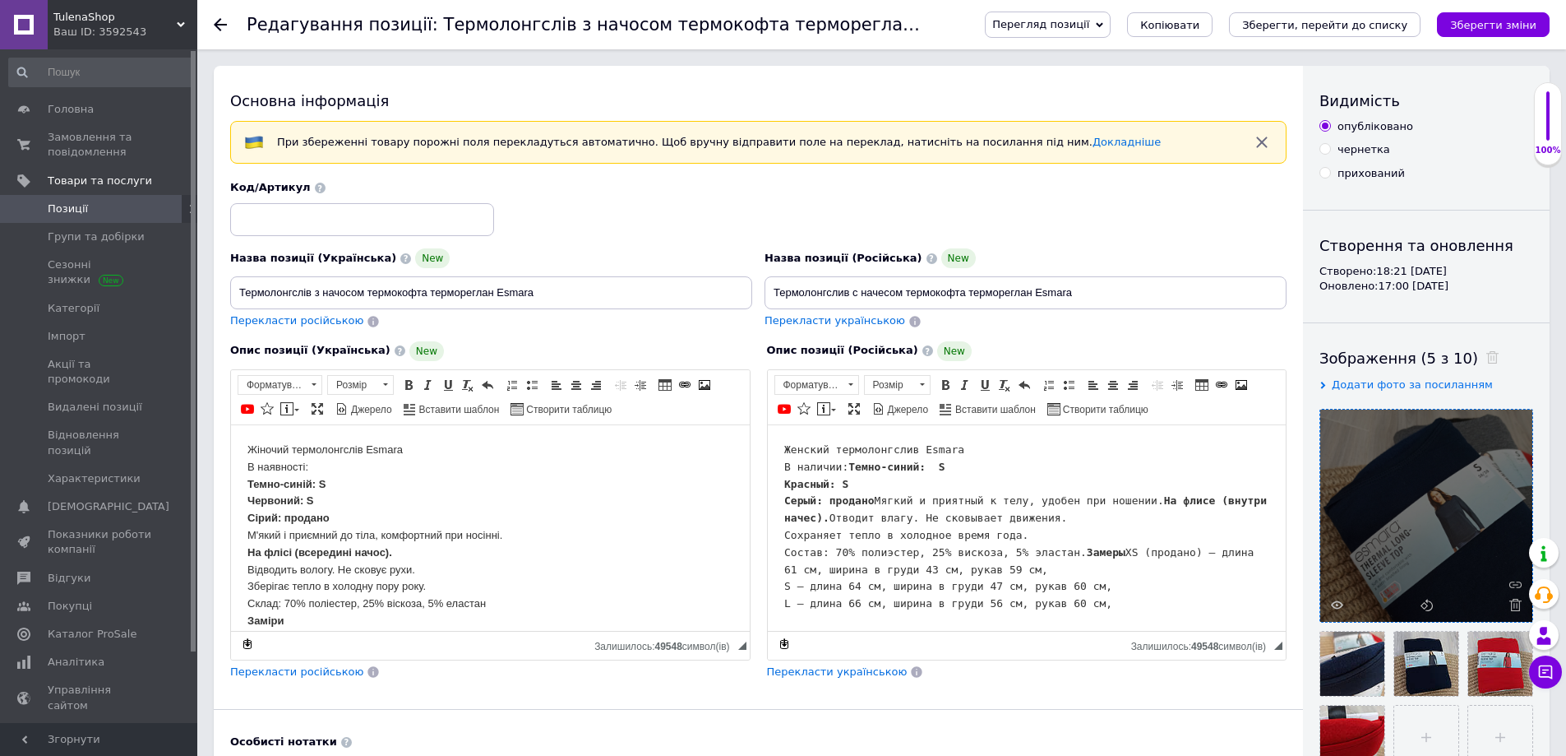
click at [1521, 608] on icon at bounding box center [1516, 605] width 12 height 12
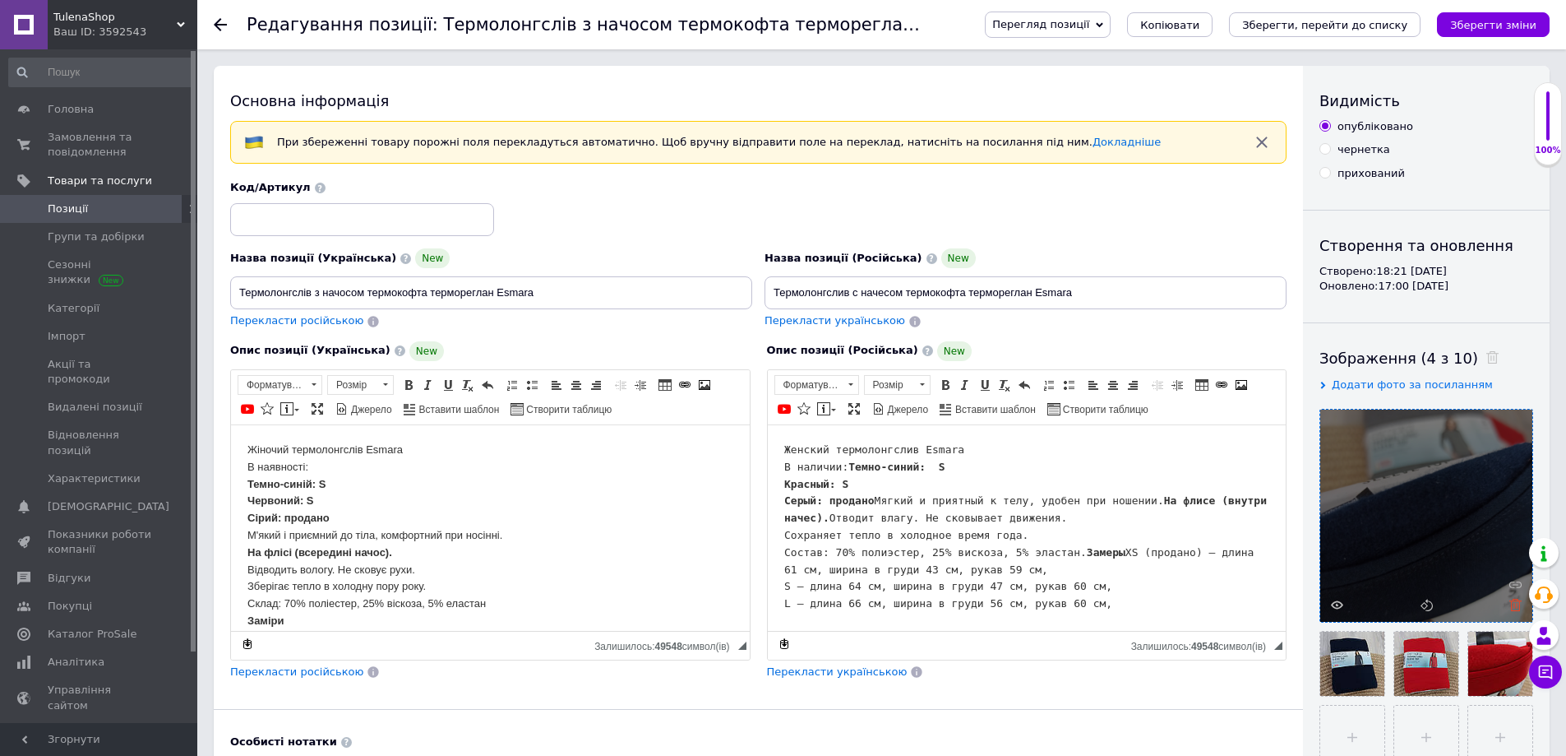
click at [1516, 604] on icon at bounding box center [1516, 605] width 12 height 12
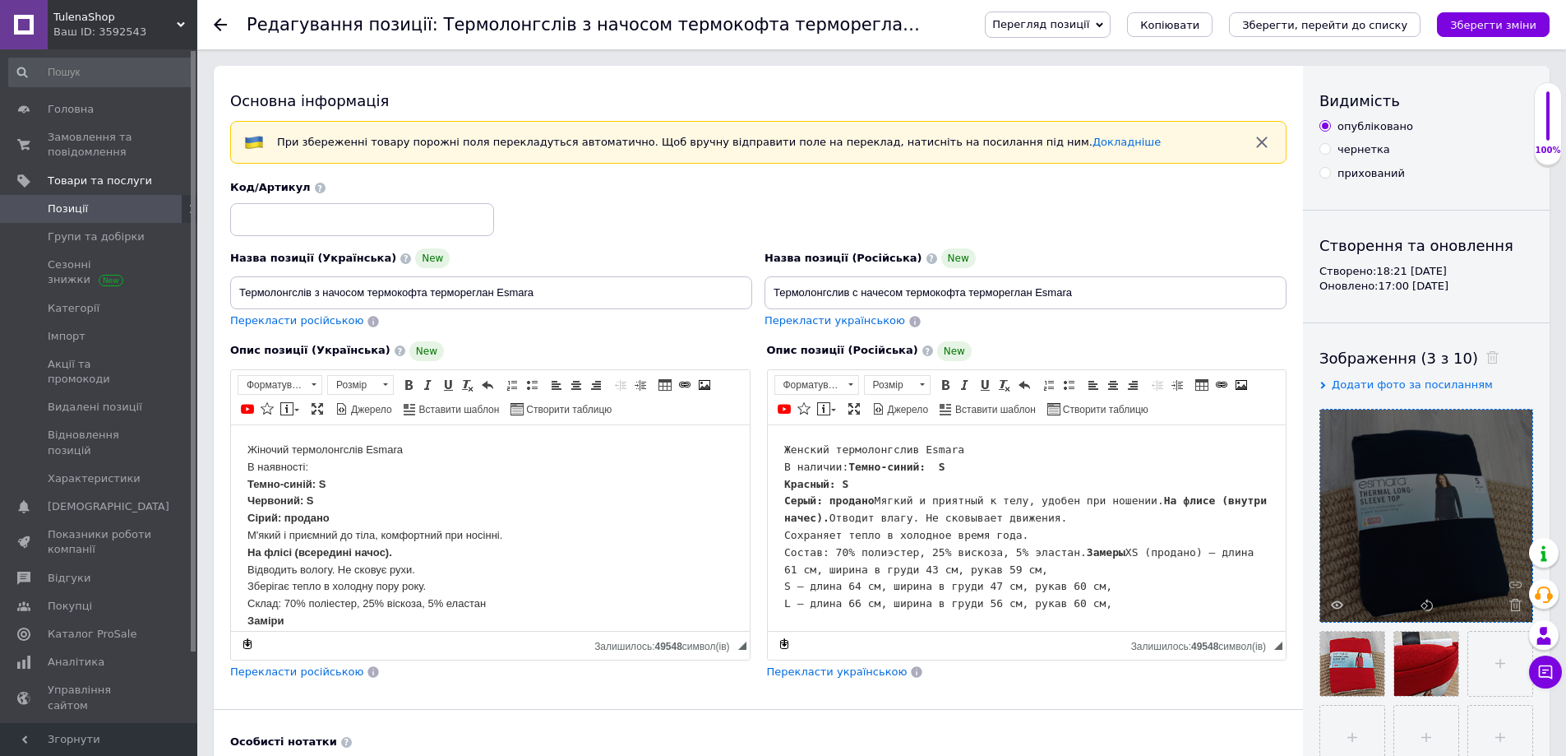
click at [1517, 601] on use at bounding box center [1516, 605] width 12 height 12
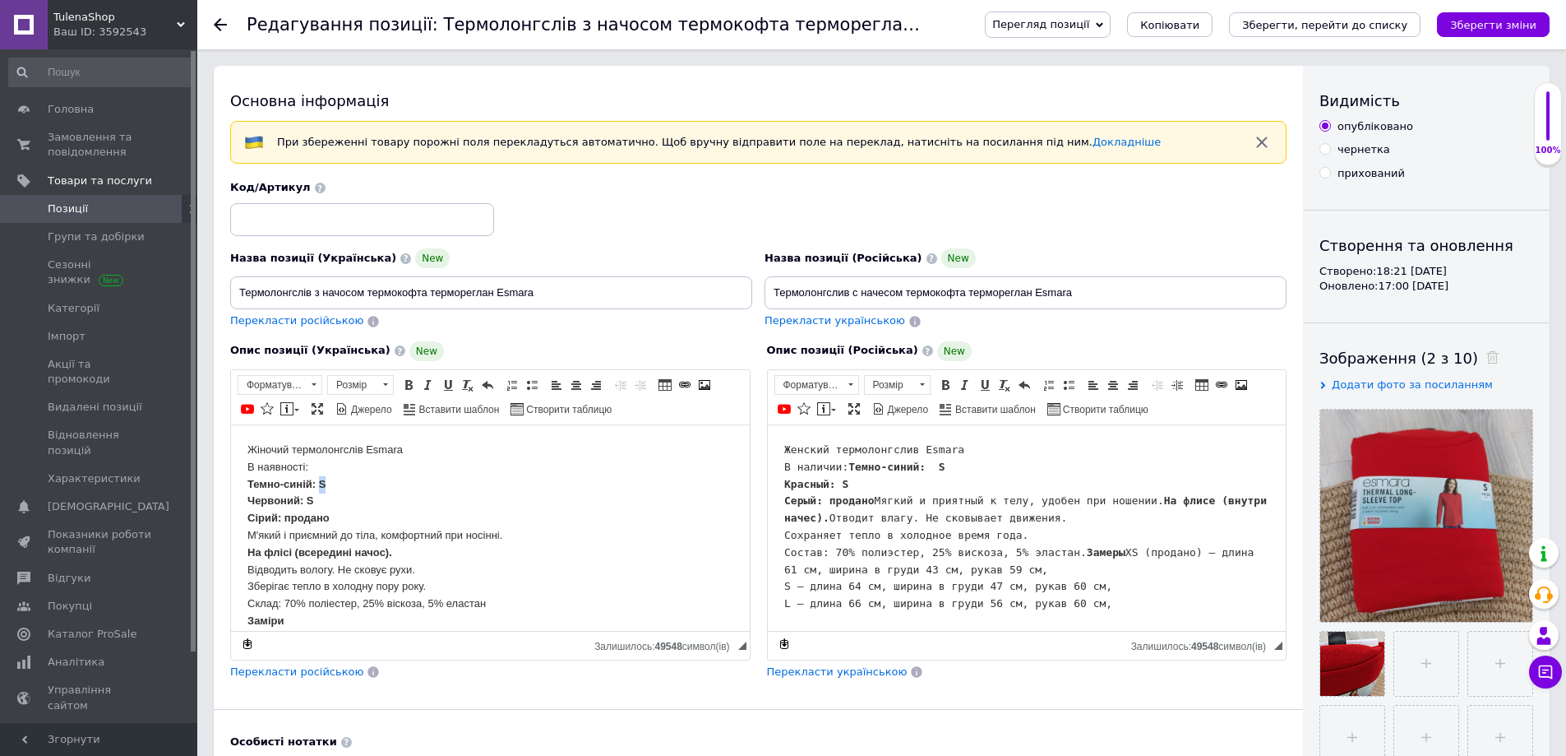
drag, startPoint x: 336, startPoint y: 480, endPoint x: 320, endPoint y: 480, distance: 16.4
click at [320, 480] on body "Жіночий термолонгслів Esmara В наявності: Темно-синій: S Червоний: S Сірий: про…" at bounding box center [490, 560] width 486 height 239
click at [880, 487] on pre "Женский термолонгслив Esmara В наличии: Темно-синий: S Красный: S Серый: продан…" at bounding box center [1027, 526] width 486 height 171
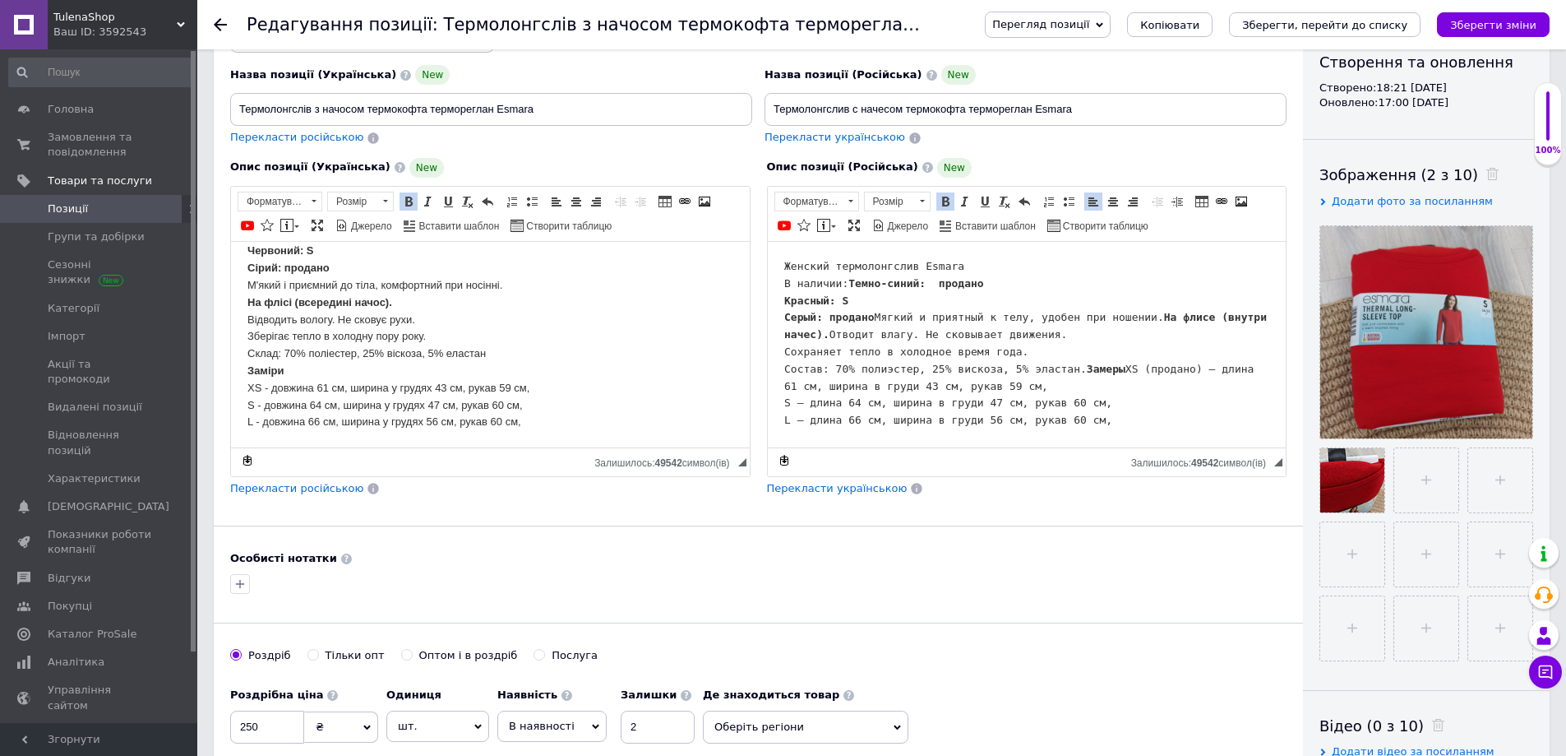
scroll to position [493, 0]
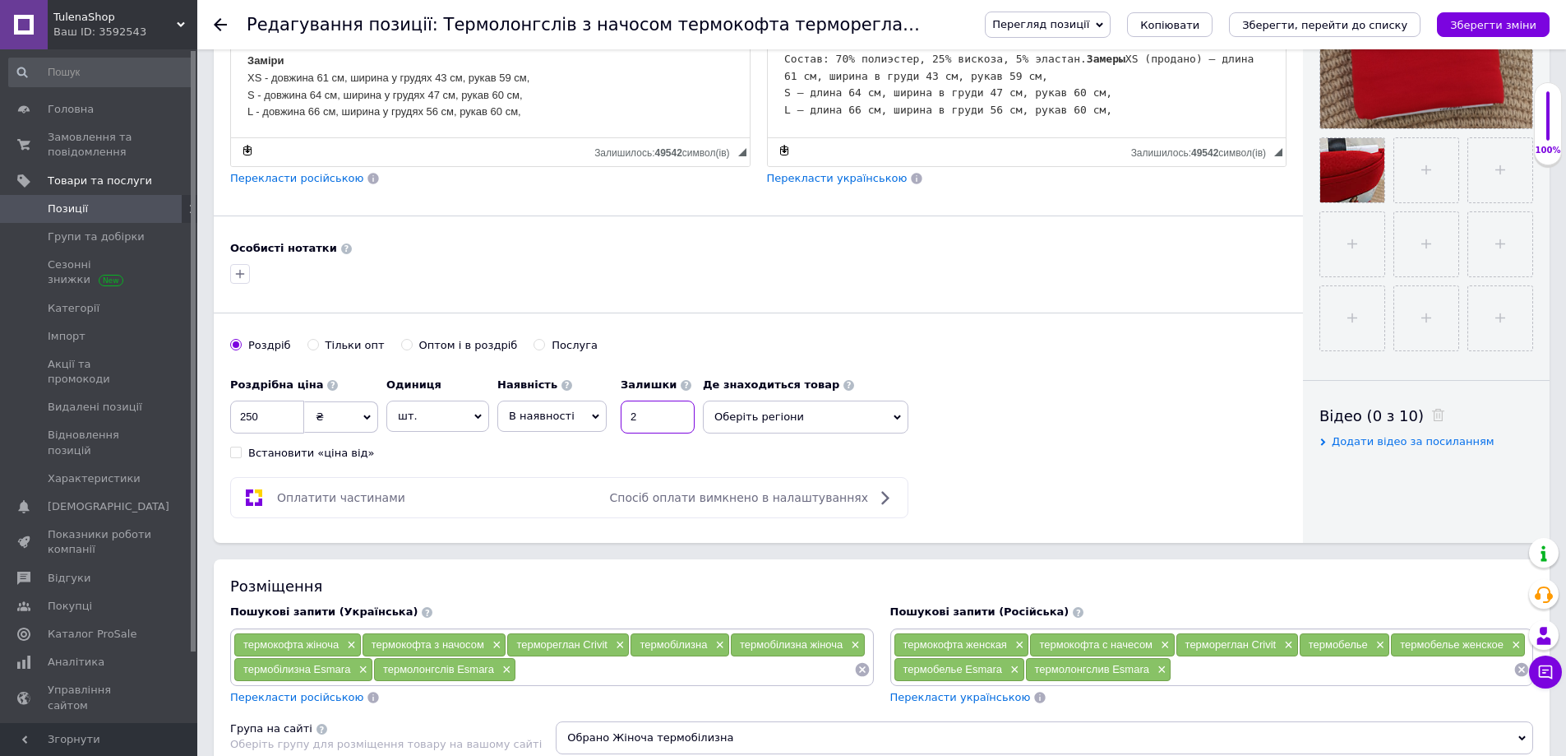
drag, startPoint x: 641, startPoint y: 423, endPoint x: 619, endPoint y: 399, distance: 32.0
click at [625, 408] on input "2" at bounding box center [658, 416] width 74 height 33
type input "1"
click at [808, 419] on span "Оберіть регіони" at bounding box center [806, 416] width 206 height 33
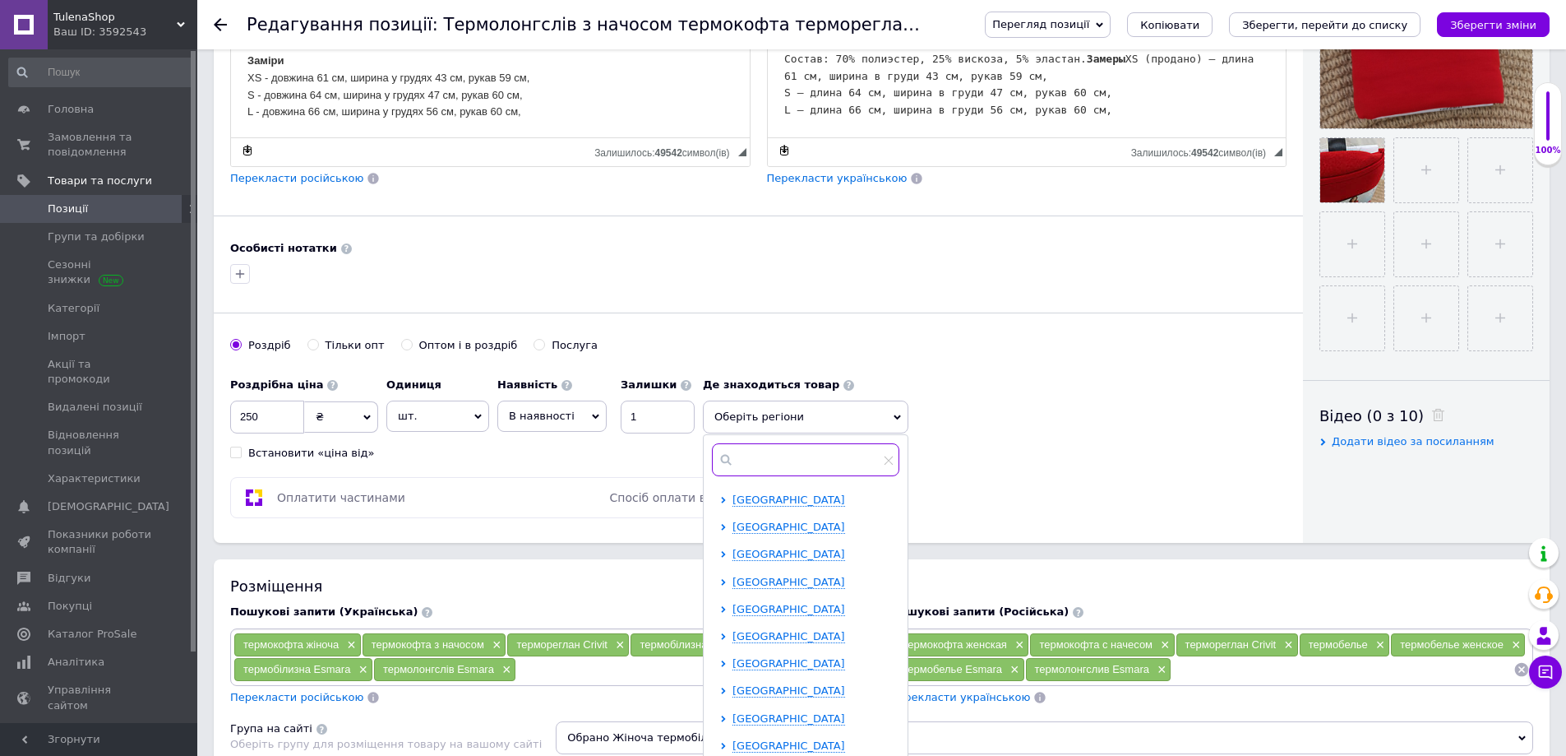
click at [797, 460] on input "text" at bounding box center [805, 459] width 187 height 33
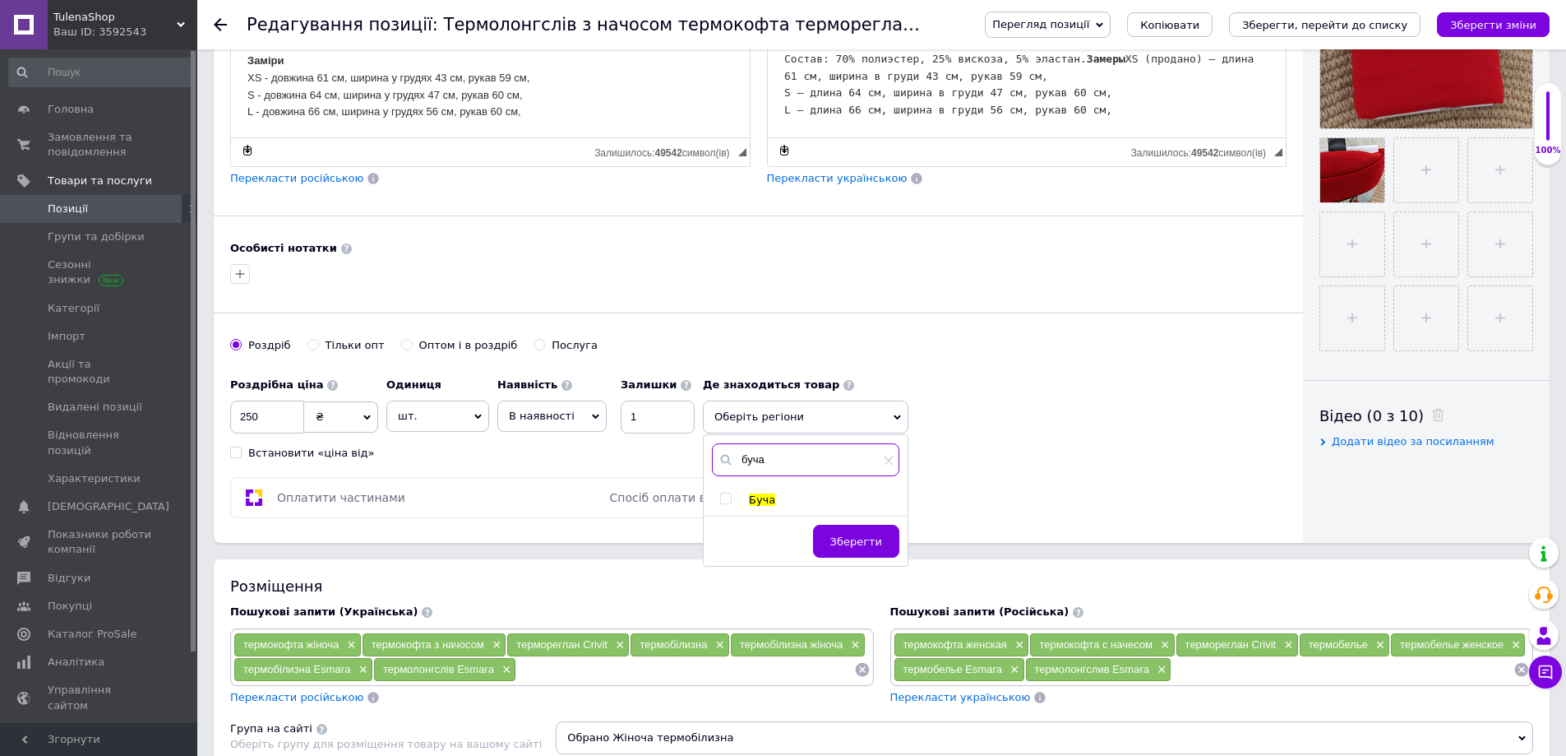
type input "буча"
click at [728, 497] on input "checkbox" at bounding box center [725, 498] width 11 height 11
checkbox input "true"
click at [829, 545] on button "Зберегти" at bounding box center [856, 549] width 86 height 33
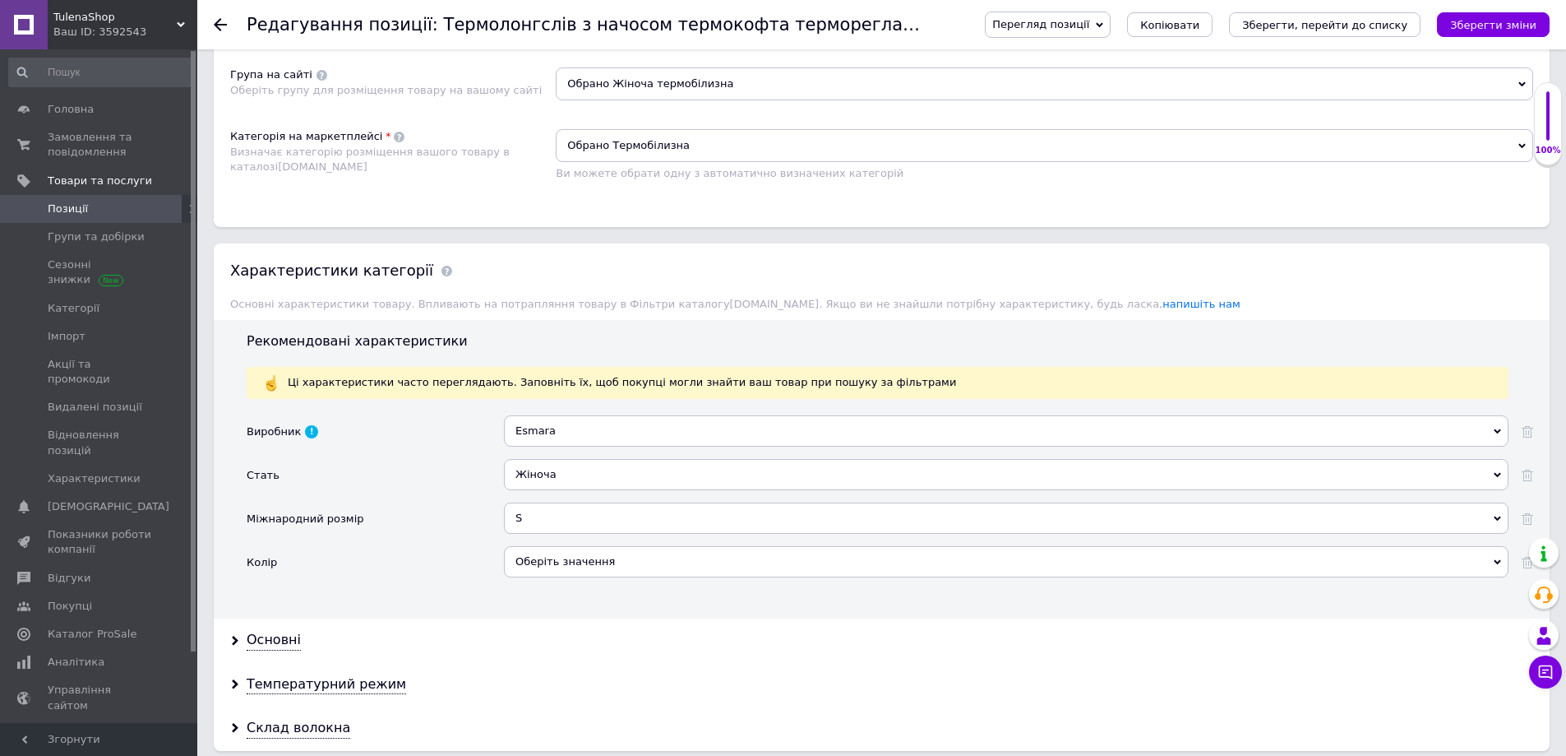
scroll to position [1151, 0]
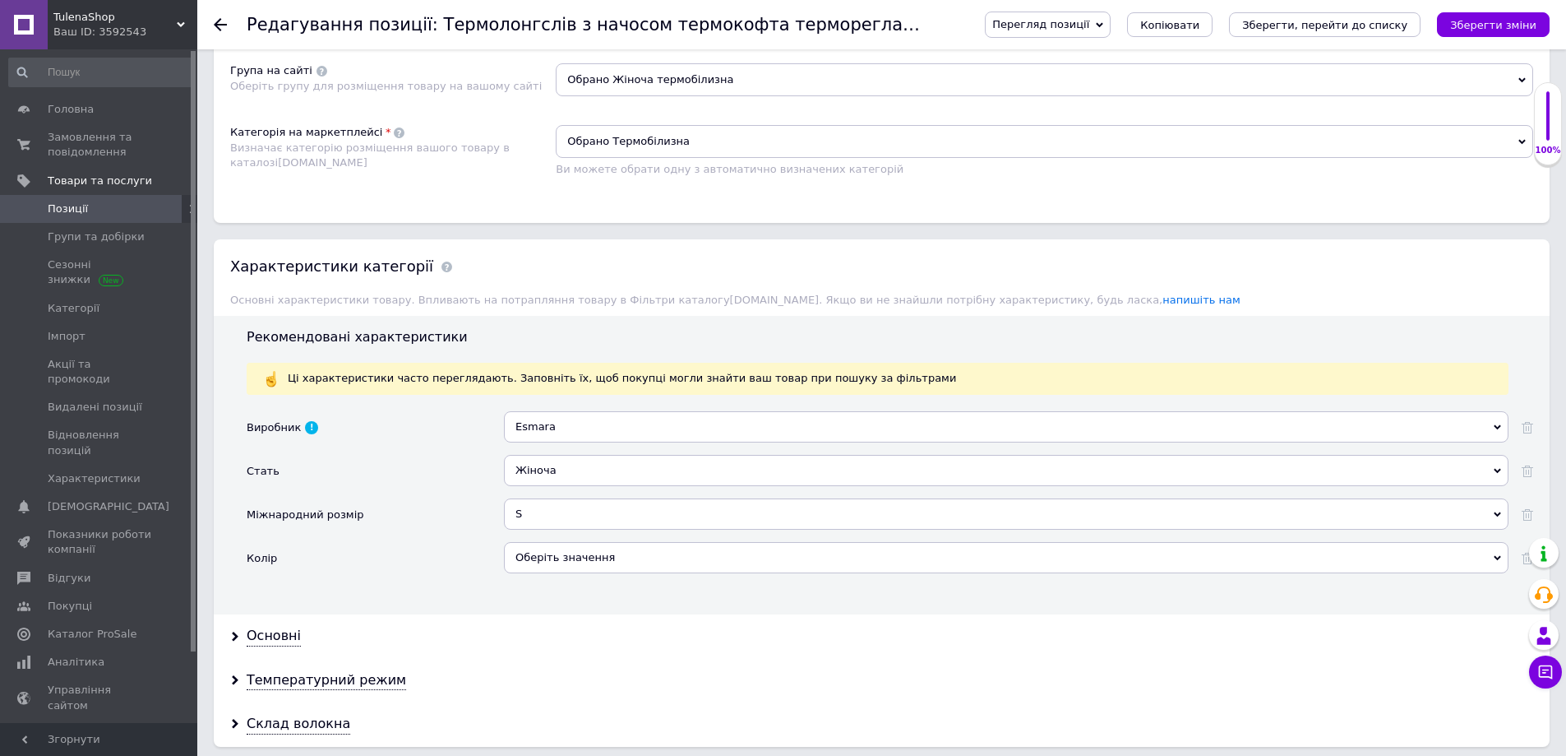
click at [566, 558] on div "Оберіть значення" at bounding box center [1006, 557] width 1005 height 31
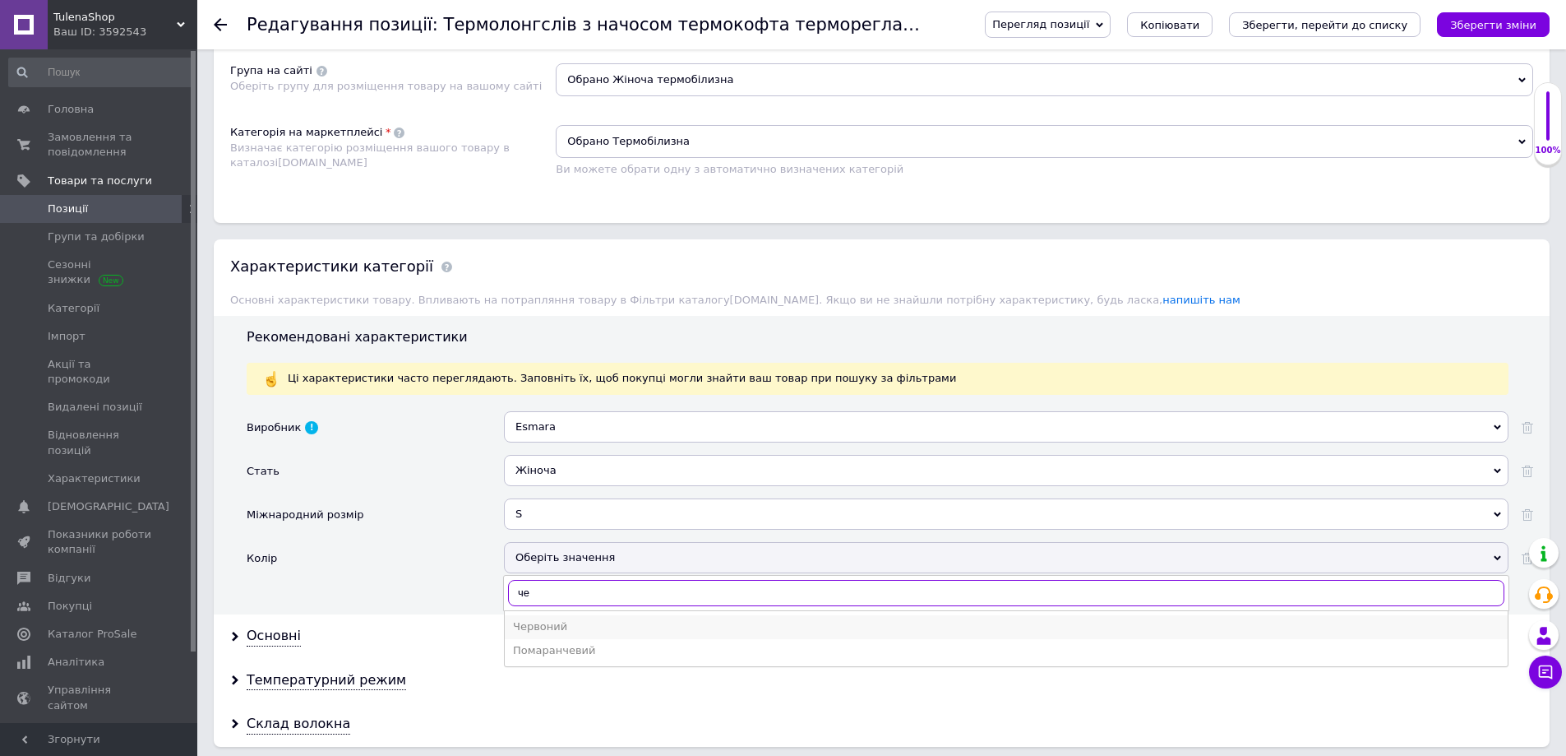
type input "че"
click at [563, 617] on li "Червоний" at bounding box center [1006, 626] width 1003 height 23
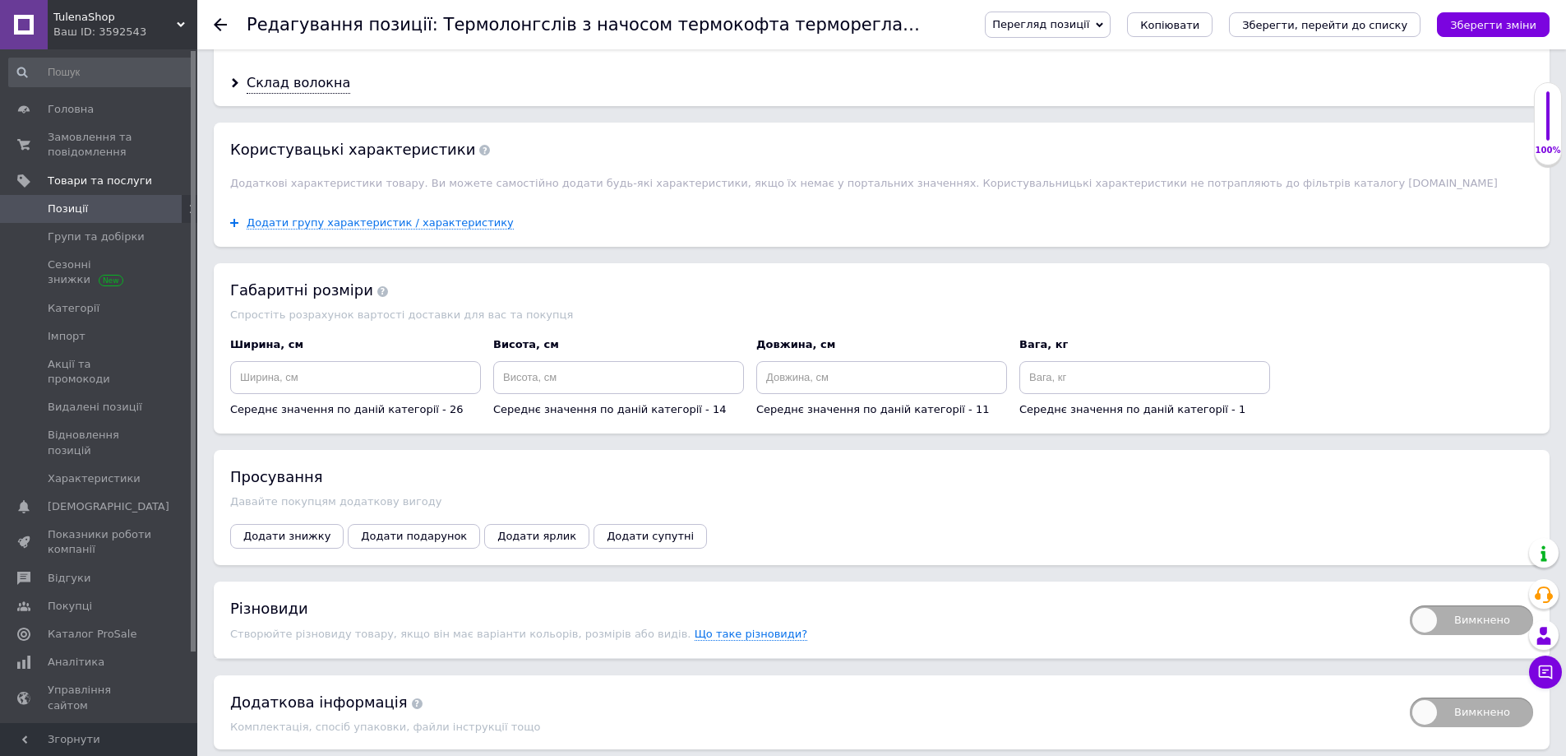
scroll to position [1857, 0]
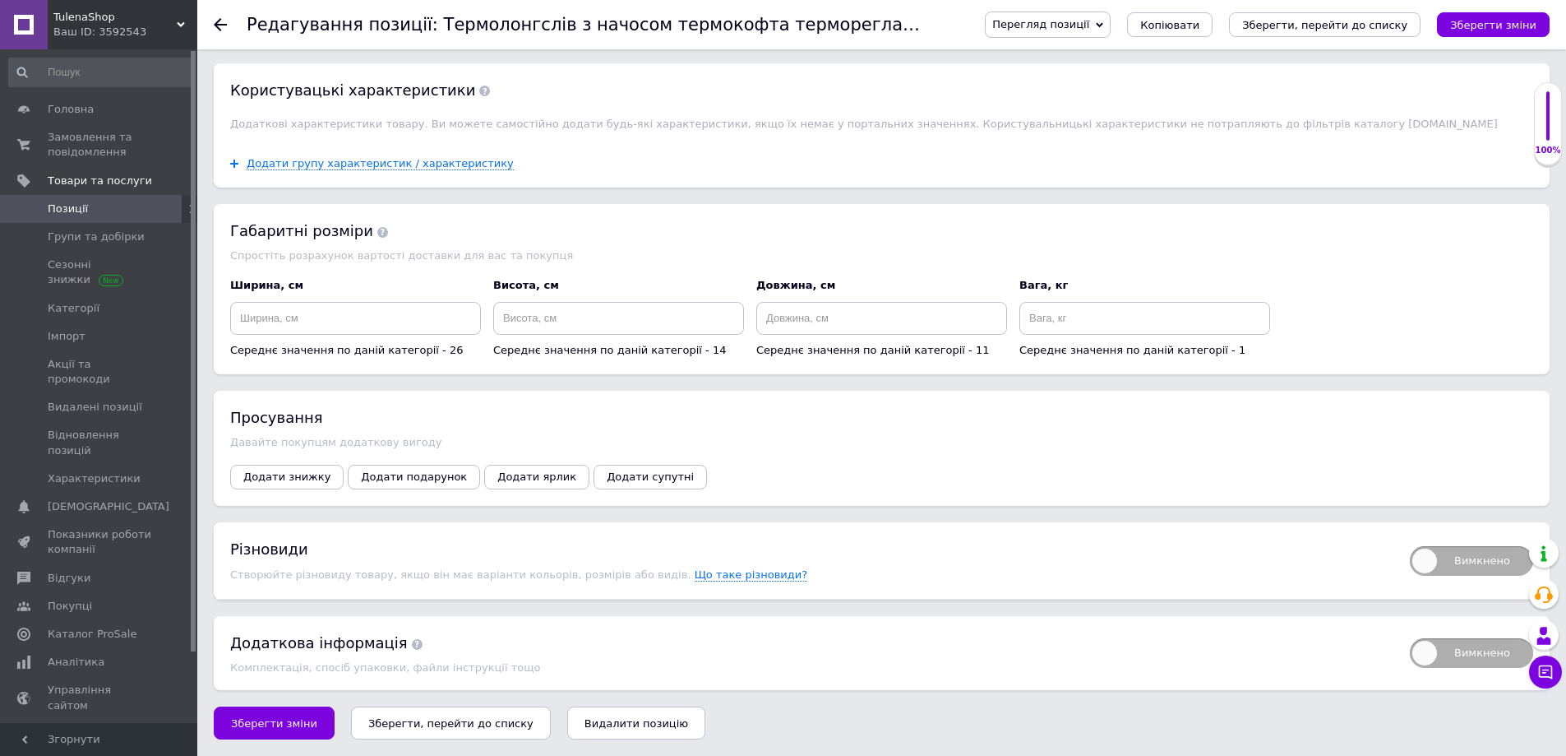
click at [387, 724] on icon "Зберегти, перейти до списку" at bounding box center [450, 723] width 165 height 12
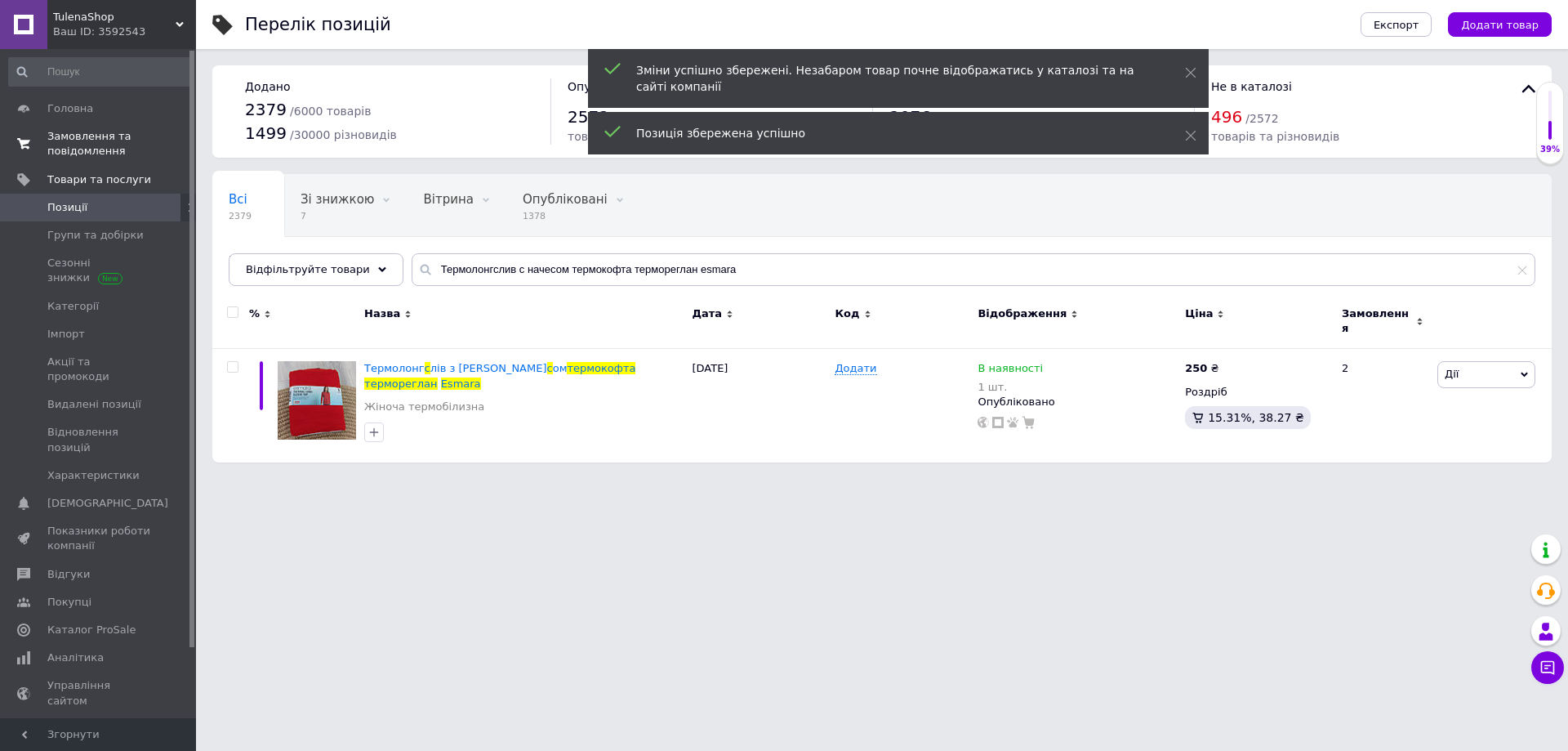
click at [89, 140] on span "Замовлення та повідомлення" at bounding box center [99, 144] width 103 height 30
